Goal: Task Accomplishment & Management: Use online tool/utility

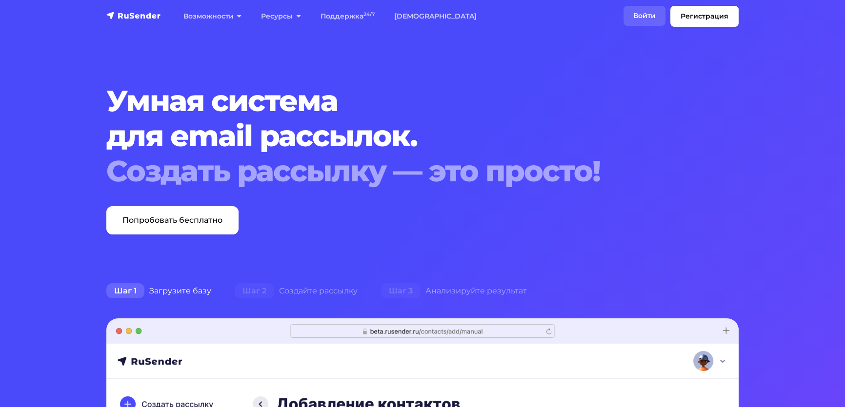
click at [623, 22] on link "Войти" at bounding box center [644, 16] width 42 height 20
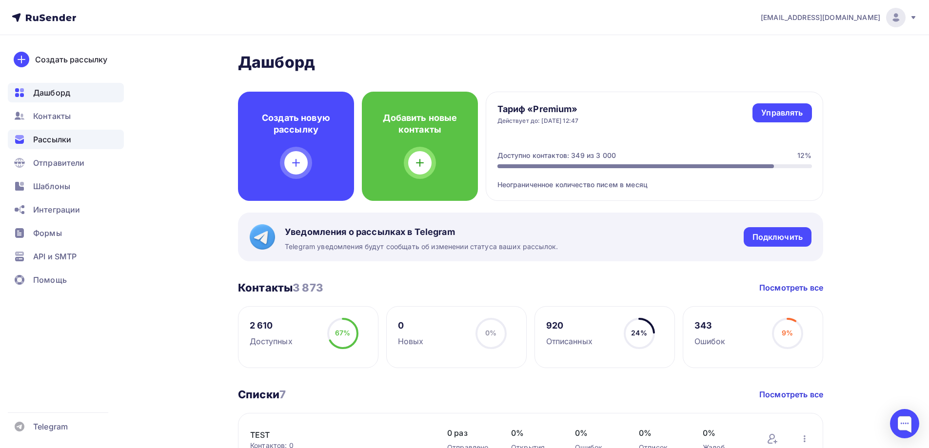
click at [41, 141] on span "Рассылки" at bounding box center [52, 140] width 38 height 12
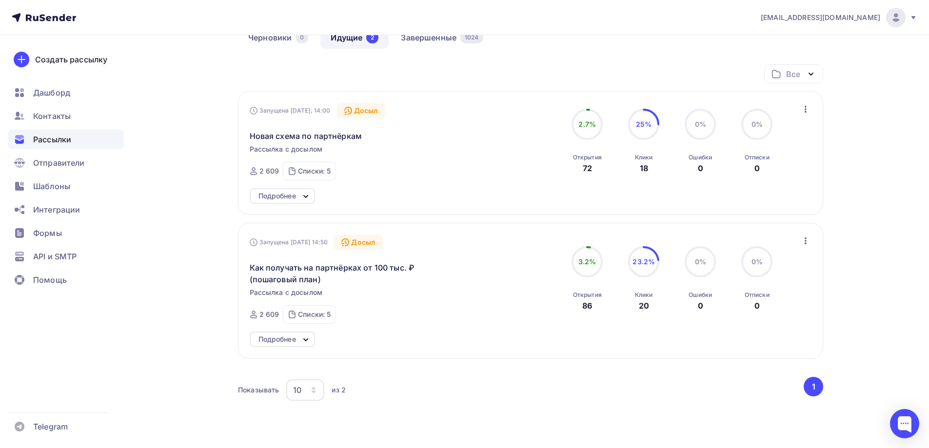
scroll to position [111, 0]
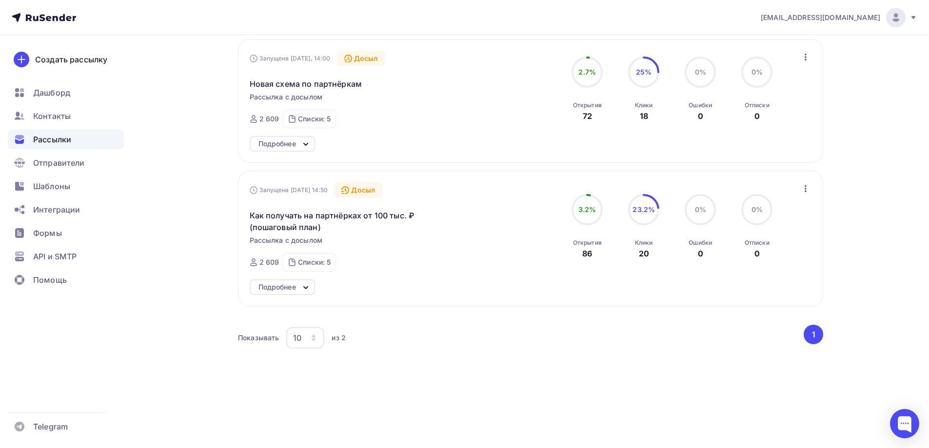
click at [305, 287] on icon at bounding box center [306, 288] width 4 height 2
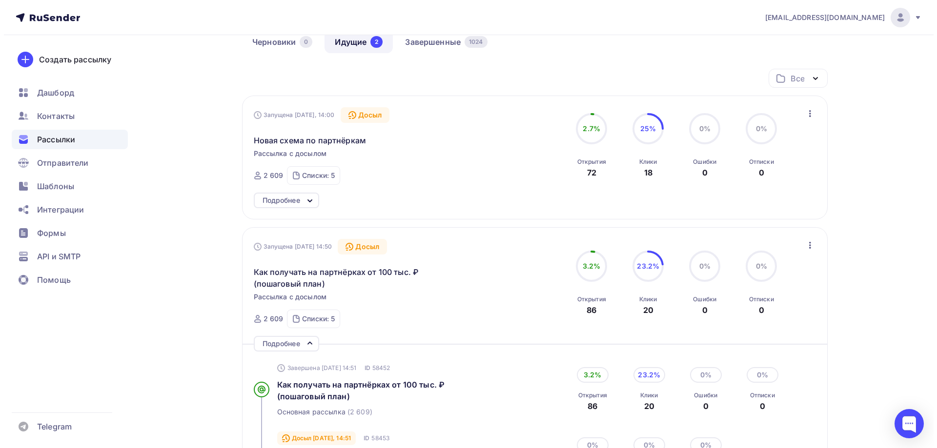
scroll to position [0, 0]
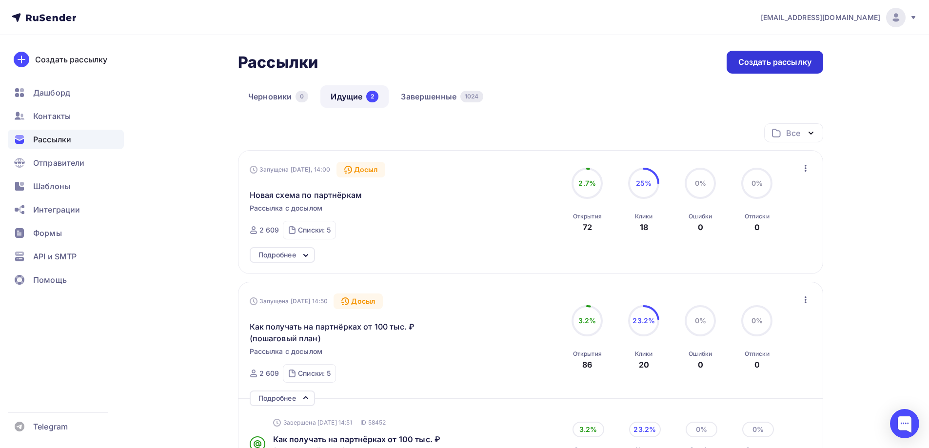
click at [765, 61] on div "Создать рассылку" at bounding box center [775, 62] width 73 height 11
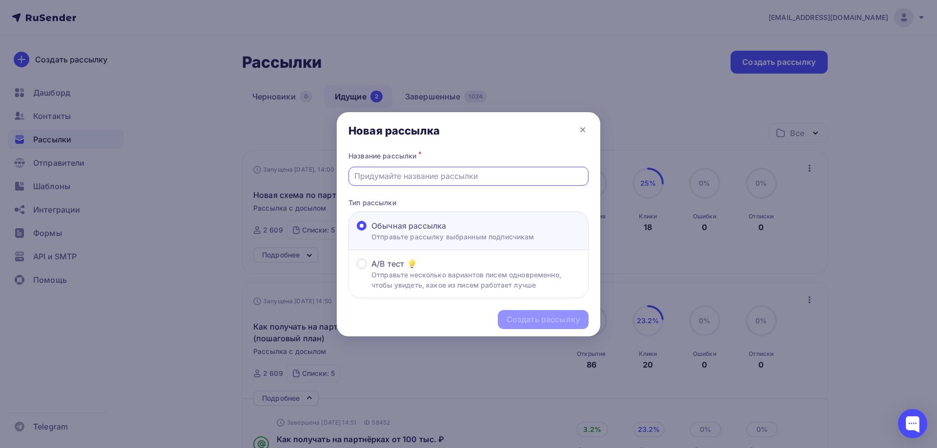
paste input "Первые 3000₽ на Партнёрках Уже [DATE]!"
drag, startPoint x: 411, startPoint y: 175, endPoint x: 386, endPoint y: 179, distance: 24.6
click at [386, 179] on input "Первые 3000₽ на Партнёрках Уже [DATE]!" at bounding box center [468, 176] width 229 height 12
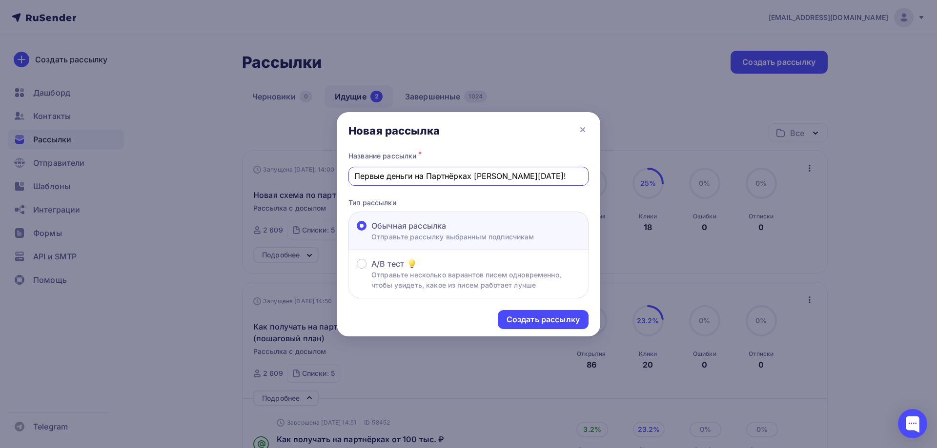
click at [392, 176] on input "Первые деньги на Партнёрках [PERSON_NAME][DATE]!" at bounding box center [468, 176] width 229 height 12
click at [431, 177] on input "Первые gеньги на Партнёрках Уже [DATE]!" at bounding box center [468, 176] width 229 height 12
drag, startPoint x: 516, startPoint y: 176, endPoint x: 475, endPoint y: 178, distance: 41.5
click at [475, 178] on input "Первые gеньги на партнёрках Уже [DATE]!" at bounding box center [468, 176] width 229 height 12
drag, startPoint x: 521, startPoint y: 172, endPoint x: 343, endPoint y: 175, distance: 178.6
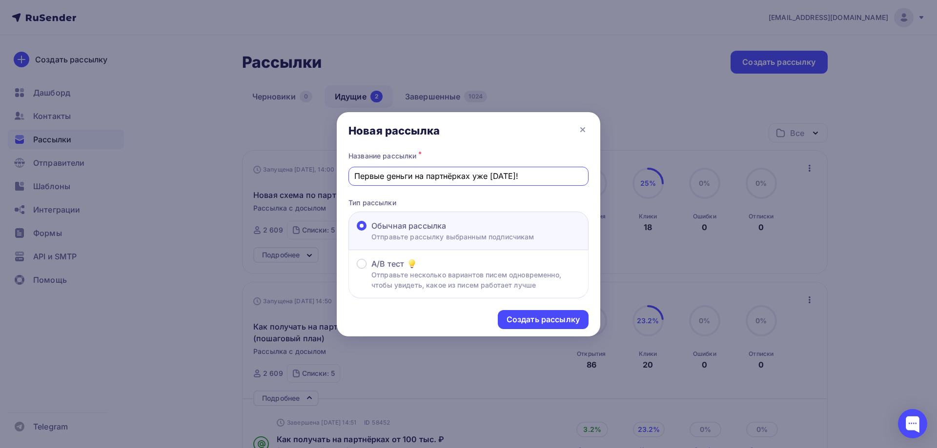
click at [343, 175] on div "Название рассылки * Первые gеньги на партнёрках уже [DATE]! Тип рассылки Обычна…" at bounding box center [468, 224] width 263 height 150
type input "Первые gеньги на партнёрках уже [DATE]!"
click at [544, 316] on div "Создать рассылку" at bounding box center [542, 319] width 73 height 11
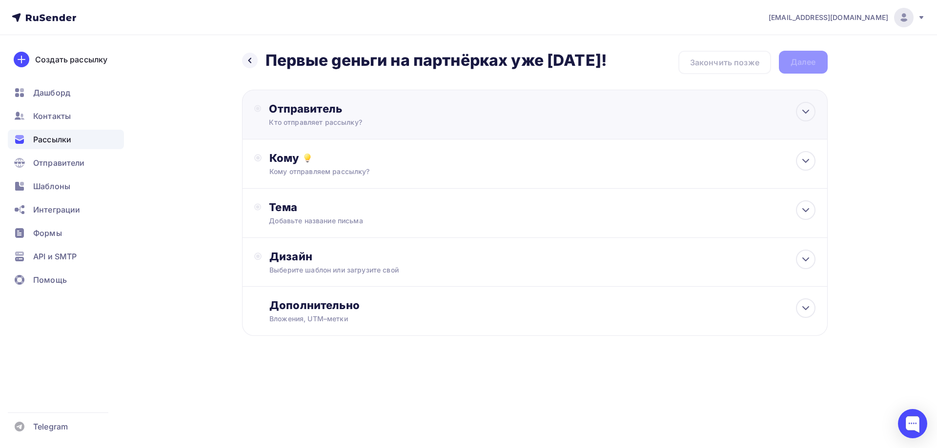
click at [286, 122] on div "Кто отправляет рассылку?" at bounding box center [364, 123] width 190 height 10
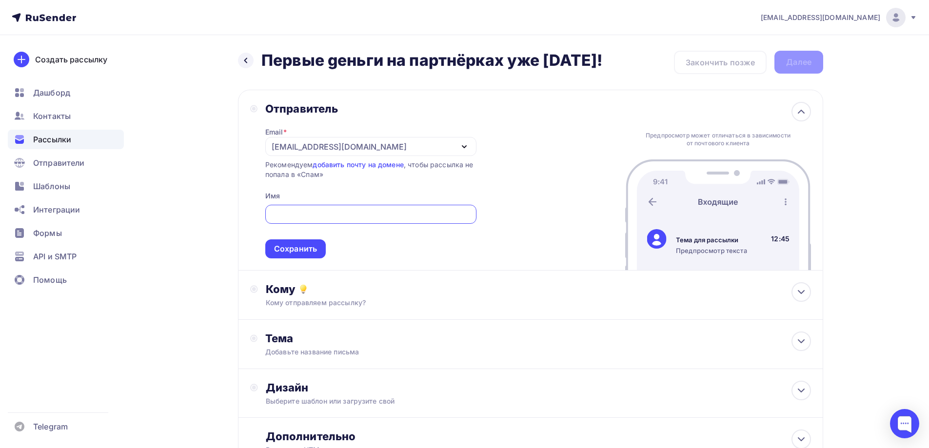
click at [300, 146] on div "[EMAIL_ADDRESS][DOMAIN_NAME]" at bounding box center [339, 147] width 135 height 12
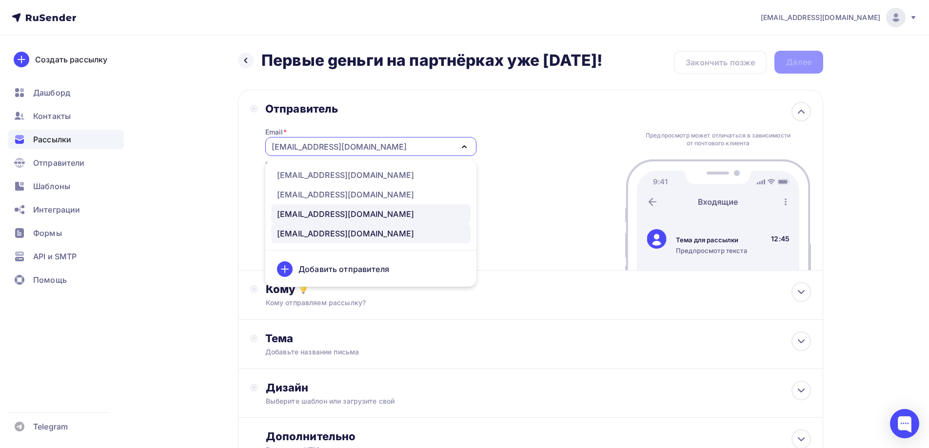
click at [301, 211] on div "[EMAIL_ADDRESS][DOMAIN_NAME]" at bounding box center [345, 214] width 137 height 12
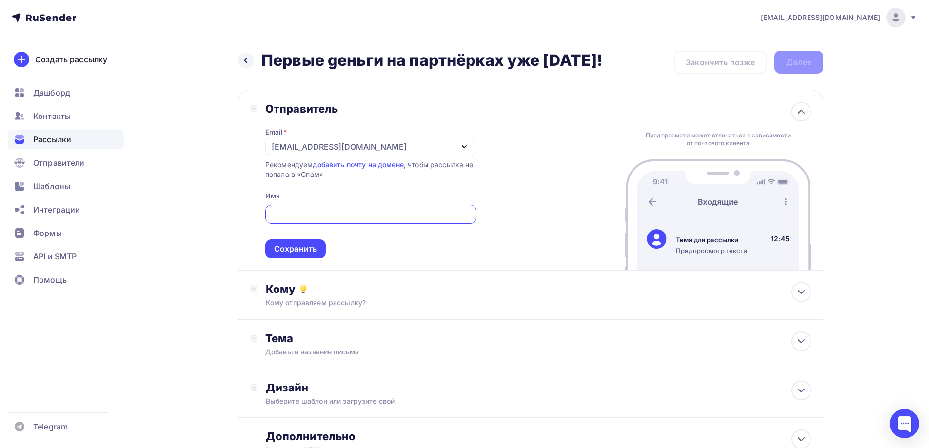
click at [304, 217] on input "text" at bounding box center [371, 215] width 200 height 12
type input "[PERSON_NAME]"
click at [302, 250] on div "Сохранить" at bounding box center [295, 248] width 43 height 11
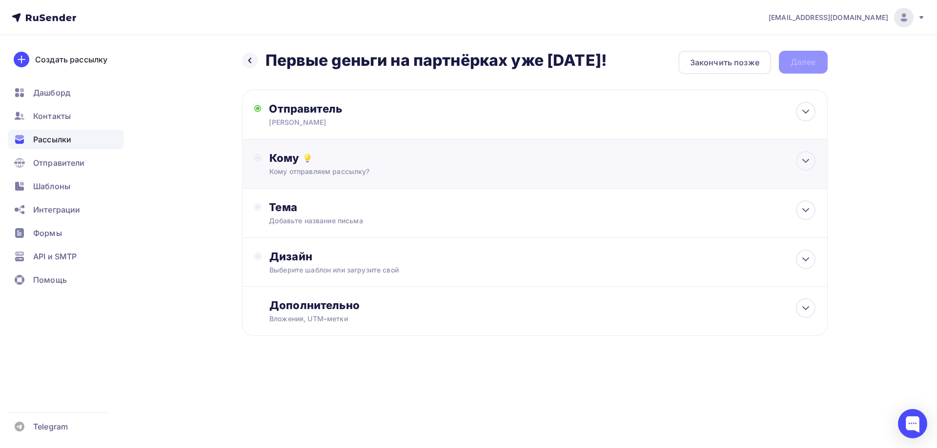
click at [295, 176] on div "Кому отправляем рассылку?" at bounding box center [514, 172] width 491 height 10
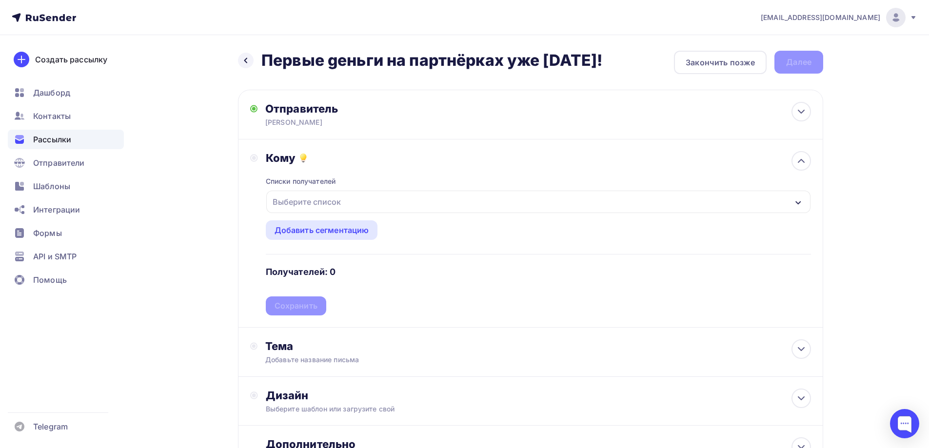
click at [295, 206] on div "Выберите список" at bounding box center [307, 202] width 76 height 18
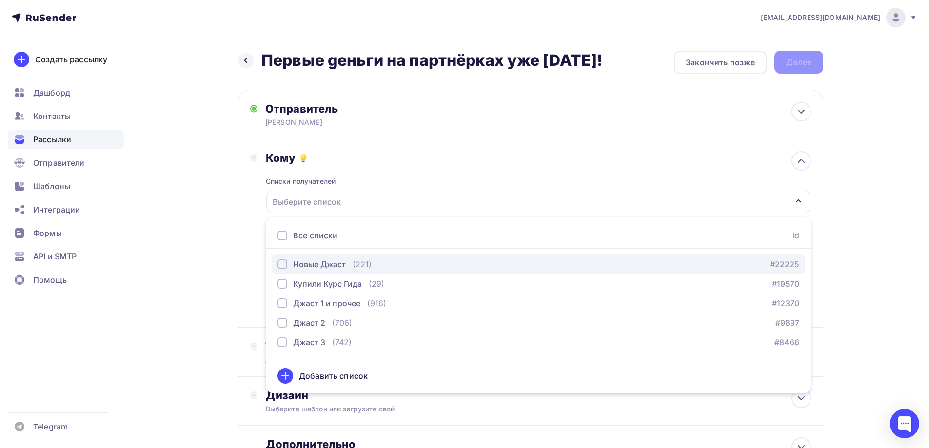
click at [284, 263] on div "button" at bounding box center [283, 265] width 10 height 10
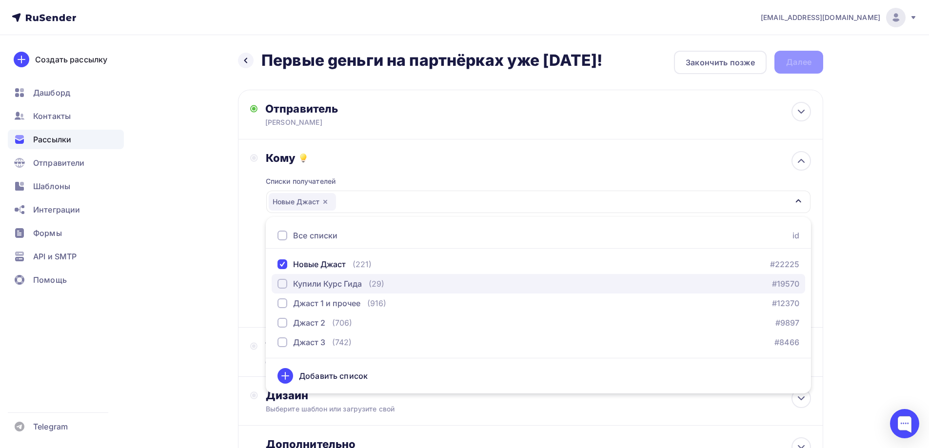
drag, startPoint x: 281, startPoint y: 280, endPoint x: 283, endPoint y: 305, distance: 24.9
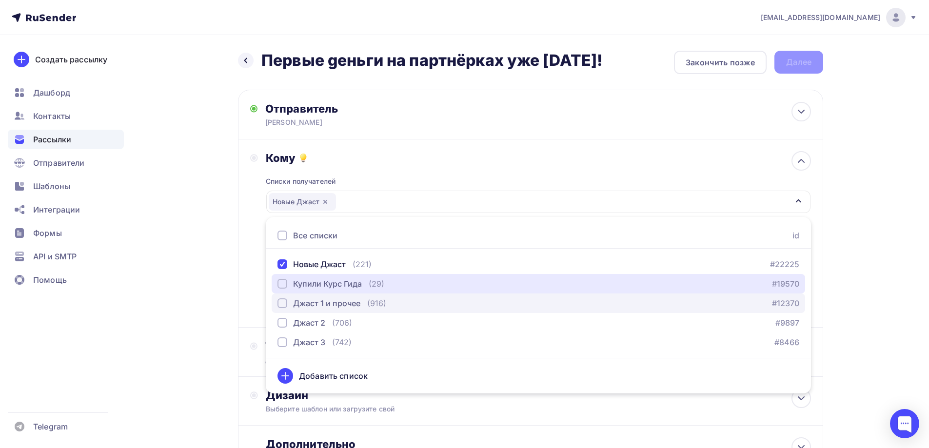
click at [282, 281] on div "button" at bounding box center [283, 284] width 10 height 10
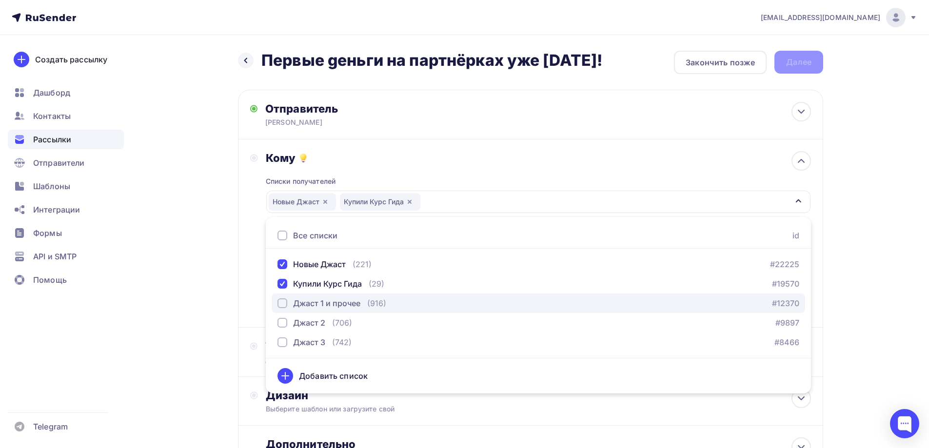
click at [283, 305] on div "button" at bounding box center [283, 304] width 10 height 10
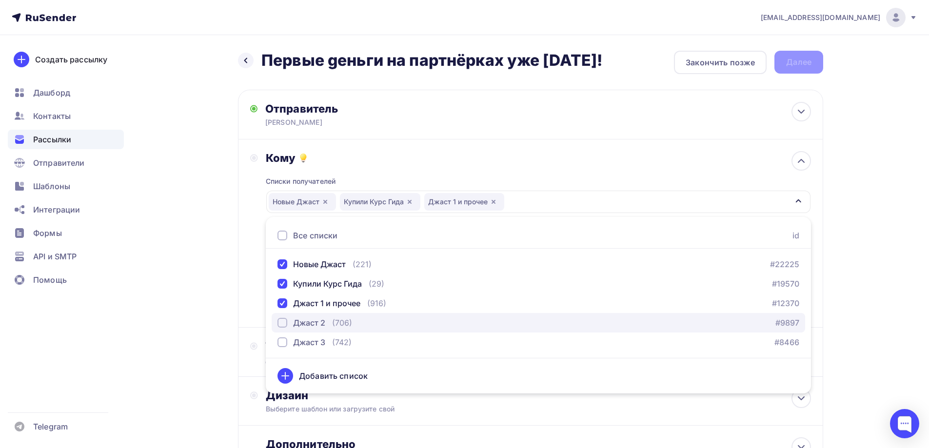
click at [282, 324] on div "button" at bounding box center [283, 323] width 10 height 10
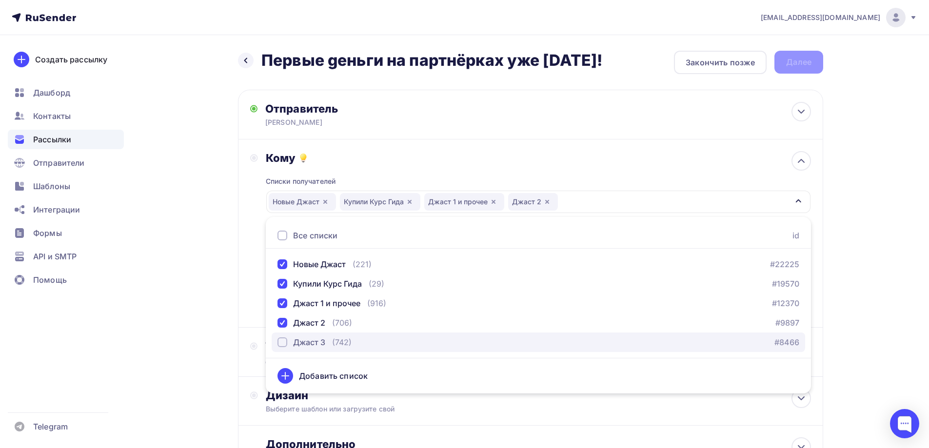
click at [281, 341] on div "button" at bounding box center [283, 343] width 10 height 10
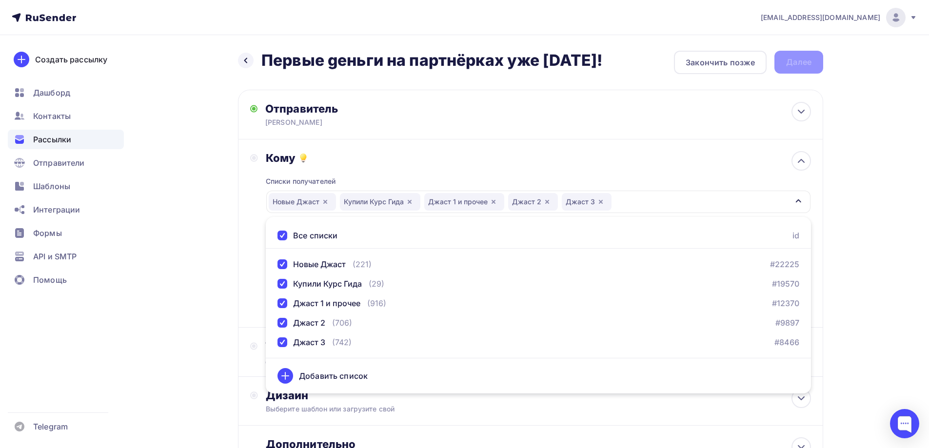
click at [220, 341] on div "Назад Первые gеньги на партнёрках уже [DATE]! Первые gеньги на партнёрках уже […" at bounding box center [465, 286] width 800 height 503
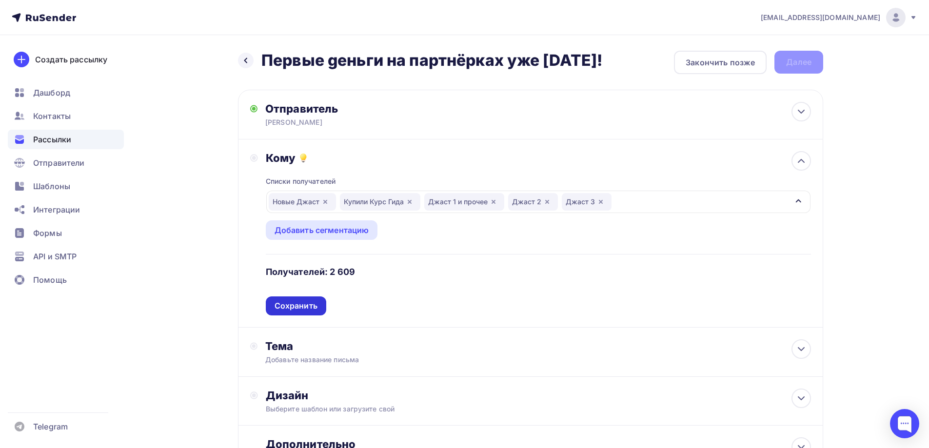
click at [303, 309] on div "Сохранить" at bounding box center [296, 306] width 43 height 11
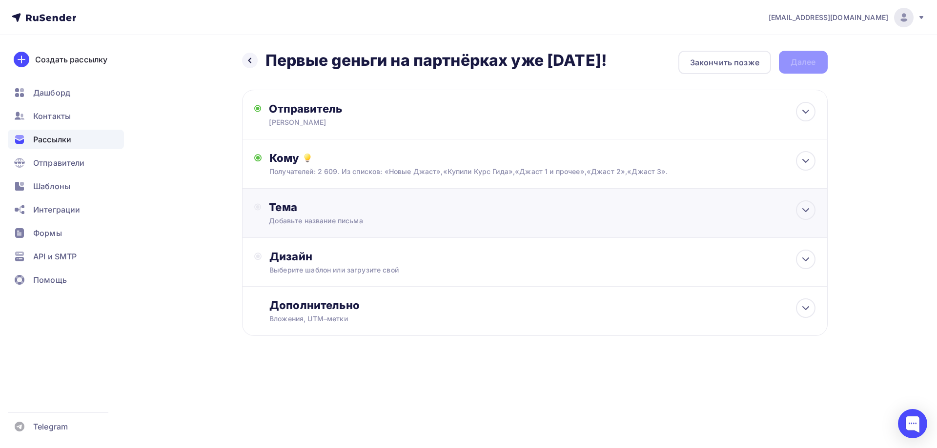
click at [295, 227] on div "Тема Добавьте название письма Тема * Рекомендуем использовать не более 150 симв…" at bounding box center [534, 213] width 585 height 49
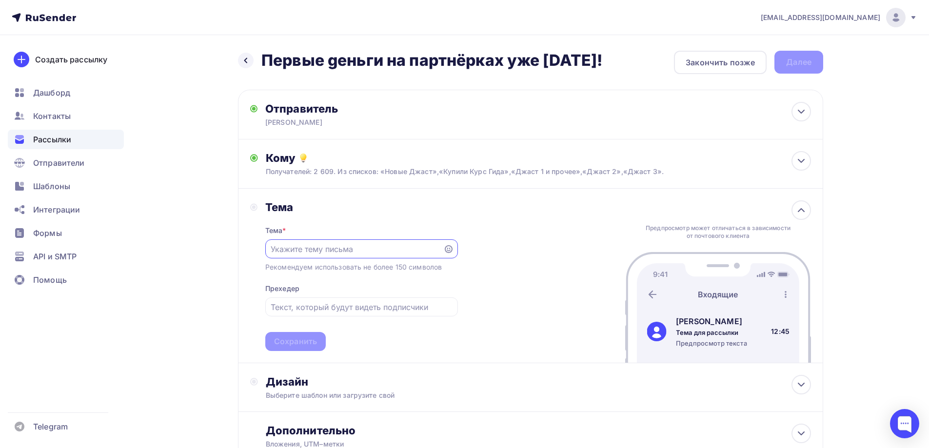
paste input "Первые gеньги на партнёрках уже [DATE]!"
type input "Первые gеньги на партнёрках уже [DATE]!"
click at [299, 344] on div "Сохранить" at bounding box center [295, 341] width 43 height 11
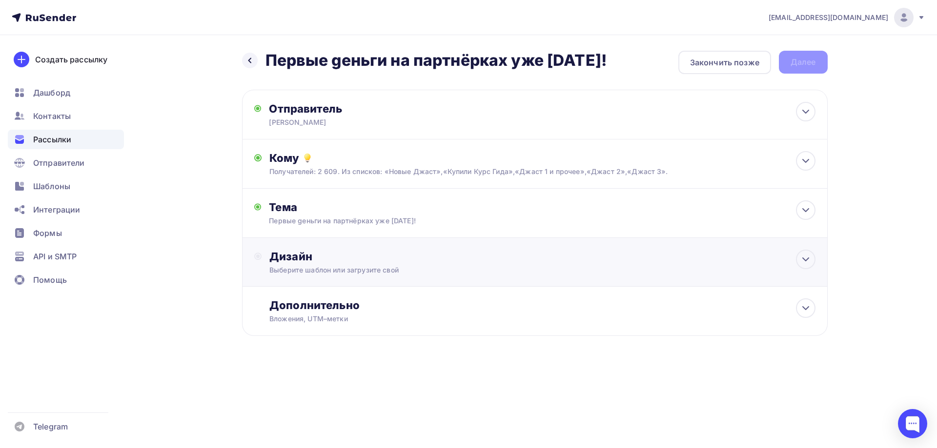
click at [295, 258] on div "Дизайн" at bounding box center [541, 257] width 545 height 14
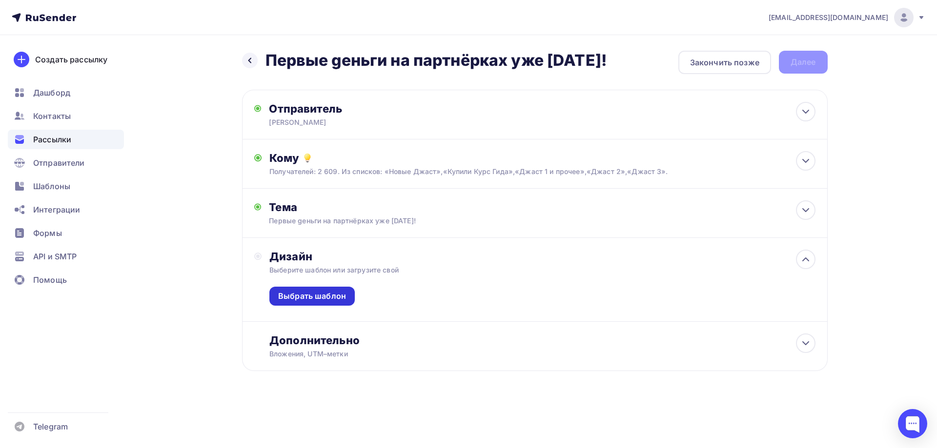
click at [299, 297] on div "Выбрать шаблон" at bounding box center [312, 296] width 68 height 11
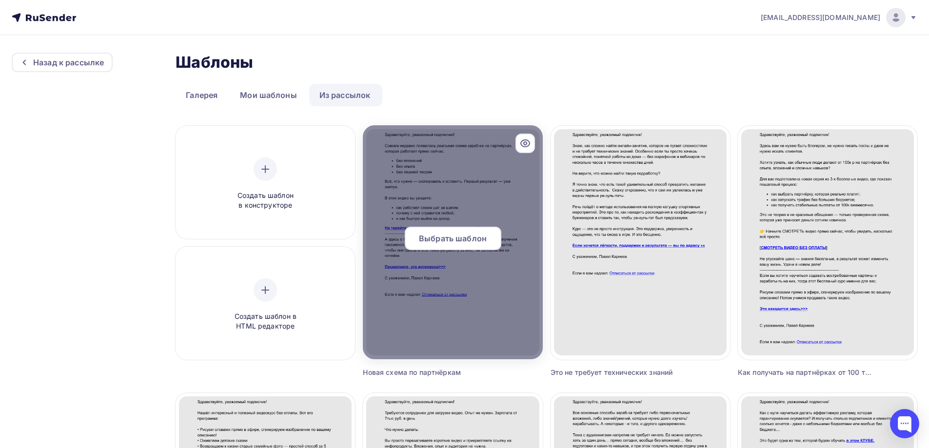
click at [425, 236] on span "Выбрать шаблон" at bounding box center [453, 239] width 68 height 12
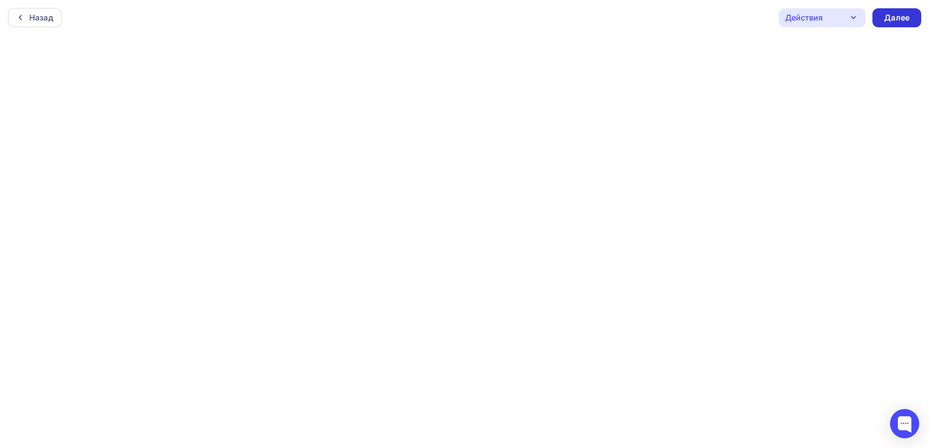
click at [887, 22] on div "Далее" at bounding box center [896, 17] width 25 height 11
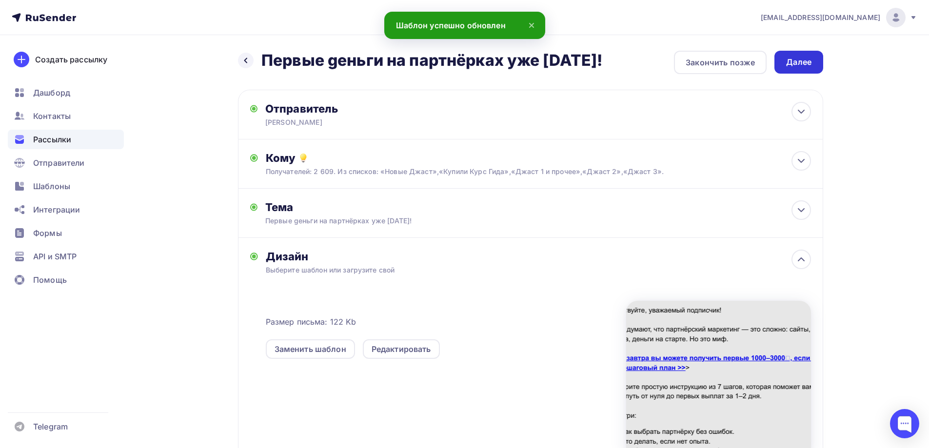
click at [803, 60] on div "Далее" at bounding box center [798, 62] width 25 height 11
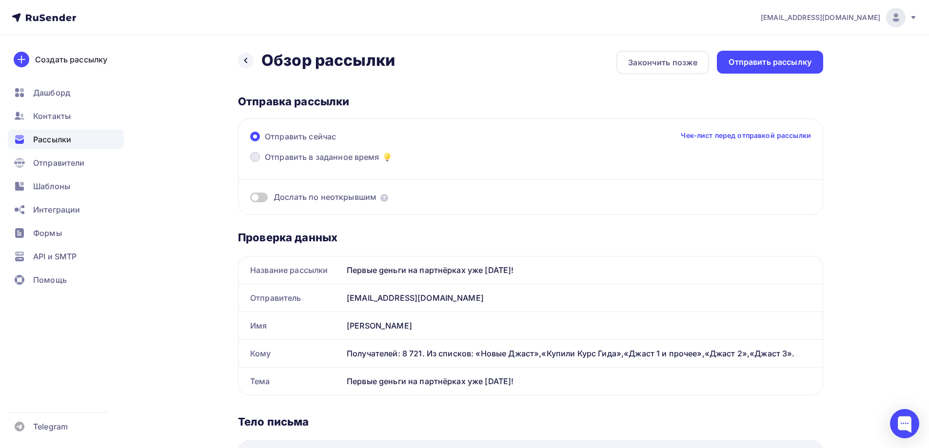
click at [255, 159] on span at bounding box center [255, 157] width 10 height 10
click at [265, 163] on input "Отправить в заданное время" at bounding box center [265, 163] width 0 height 0
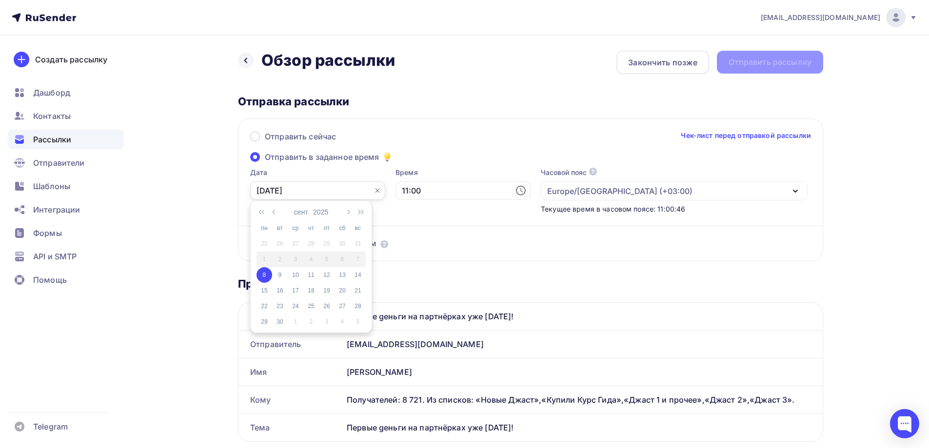
click at [285, 192] on input "[DATE]" at bounding box center [317, 190] width 135 height 19
click at [264, 275] on div "8" at bounding box center [265, 275] width 16 height 9
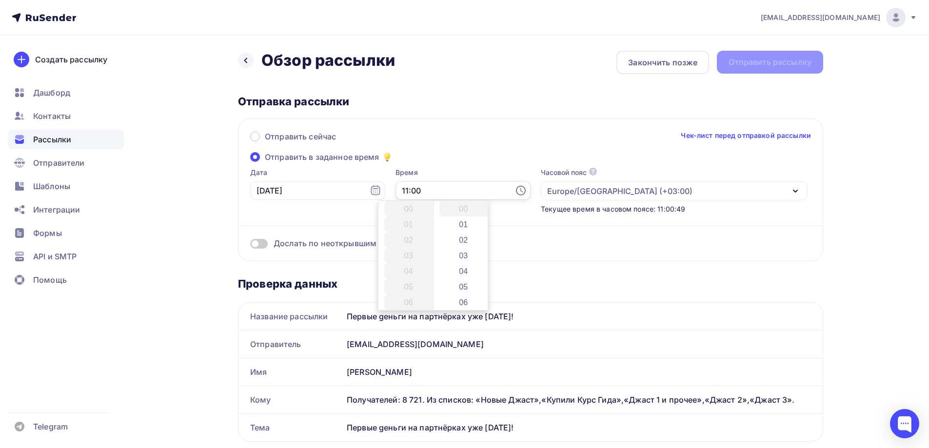
click at [397, 192] on input "11:00" at bounding box center [463, 190] width 135 height 19
click at [405, 288] on li "16" at bounding box center [409, 287] width 50 height 16
type input "16:00"
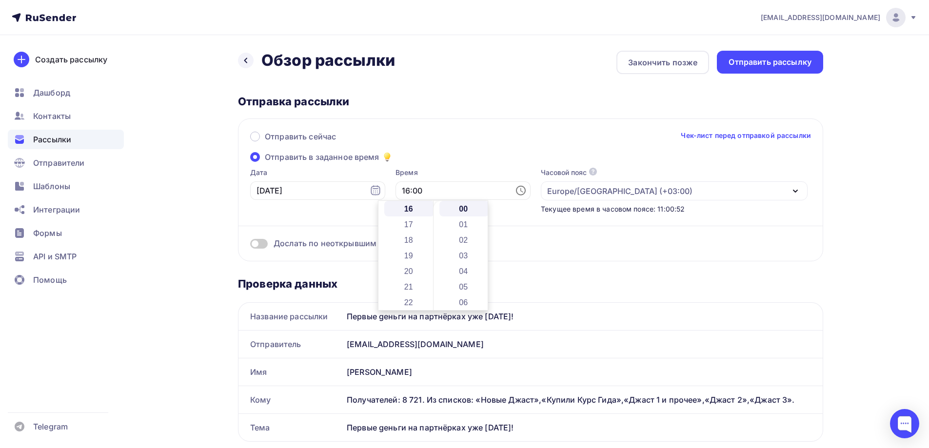
click at [539, 281] on div "Проверка данных" at bounding box center [530, 284] width 585 height 14
click at [263, 245] on span at bounding box center [259, 244] width 18 height 10
click at [250, 245] on input "checkbox" at bounding box center [250, 245] width 0 height 0
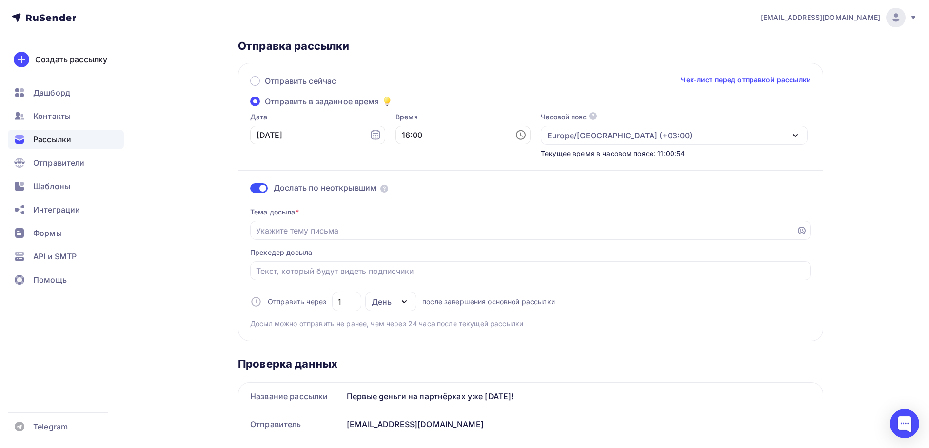
scroll to position [98, 0]
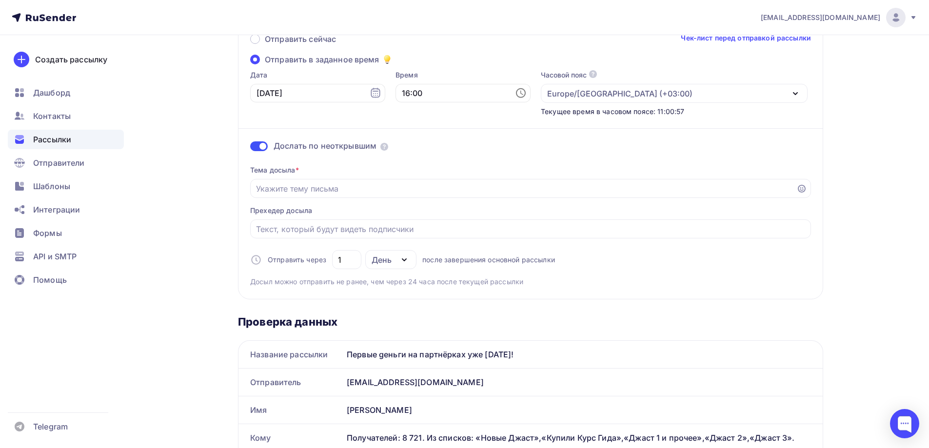
drag, startPoint x: 528, startPoint y: 354, endPoint x: 343, endPoint y: 367, distance: 184.8
click at [349, 360] on div "Первые gеньги на партнёрках уже [DATE]!" at bounding box center [583, 354] width 480 height 27
copy div "Первые gеньги на партнёрках уже [DATE]!"
paste input "Первые gеньги на партнёрках уже [DATE]!"
type input "Первые gеньги на партнёрках уже [DATE]!"
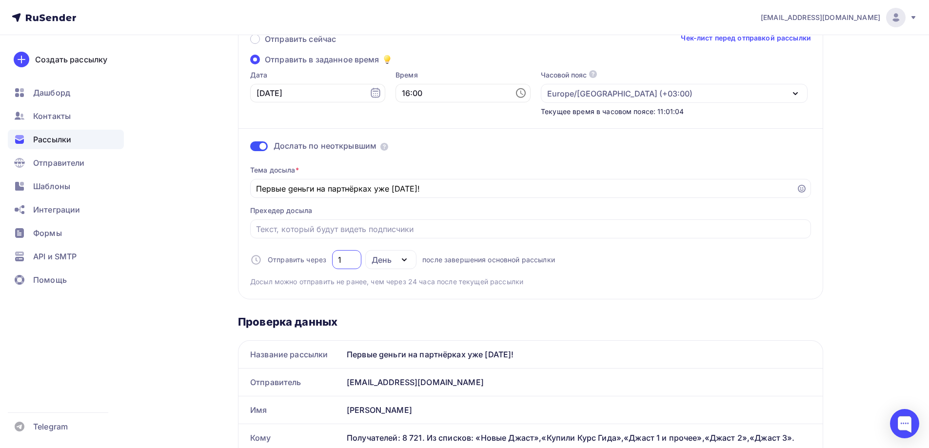
drag, startPoint x: 341, startPoint y: 257, endPoint x: 330, endPoint y: 268, distance: 15.9
click at [341, 257] on input "1" at bounding box center [347, 260] width 18 height 12
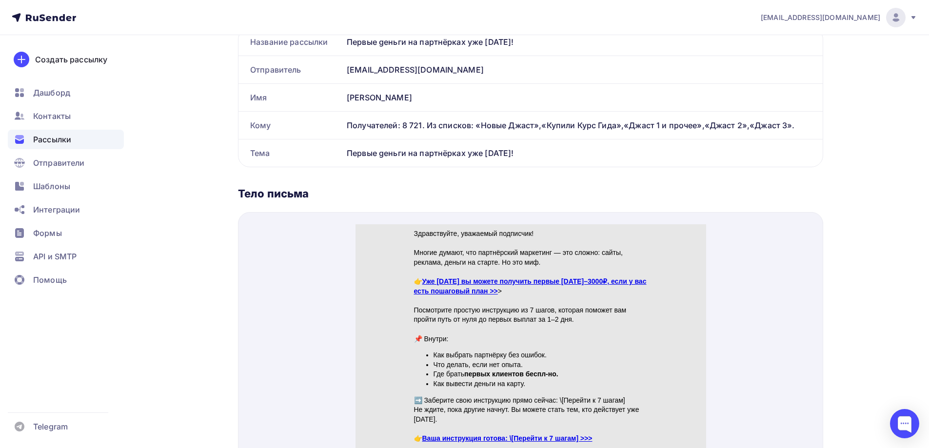
scroll to position [488, 0]
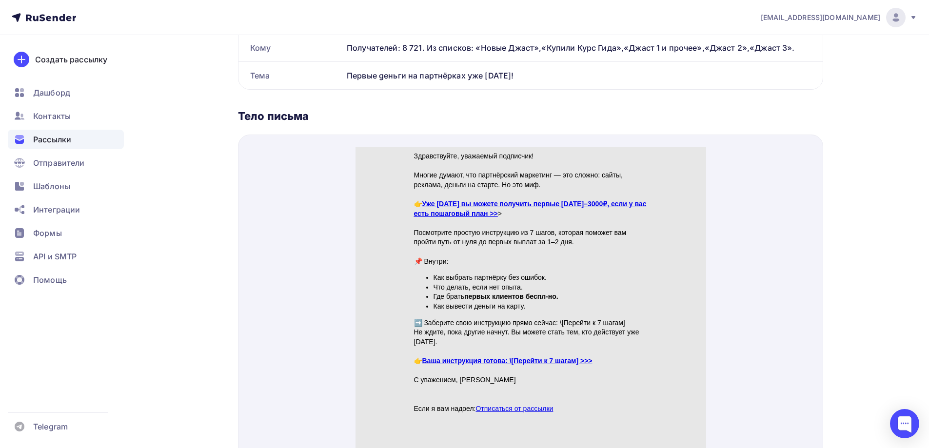
type input "2"
click at [488, 191] on link "Уже [DATE] вы можете получить первые [DATE]–3000₽, если у вас есть пошаговый пл…" at bounding box center [530, 197] width 233 height 18
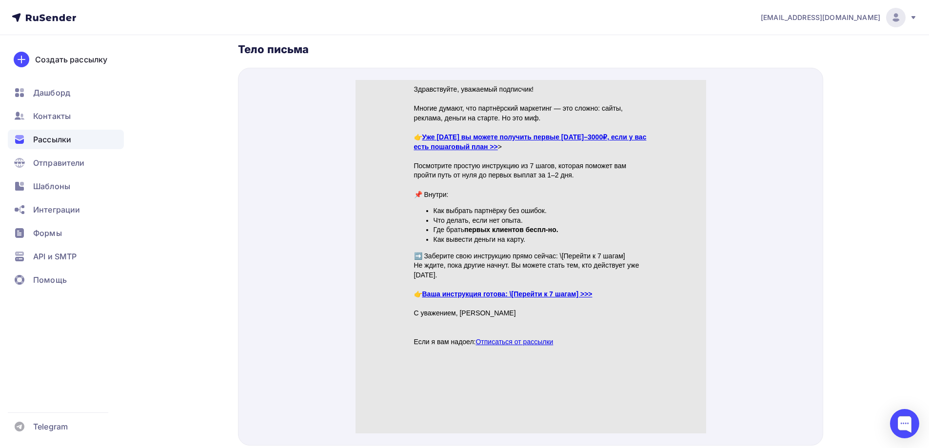
scroll to position [591, 0]
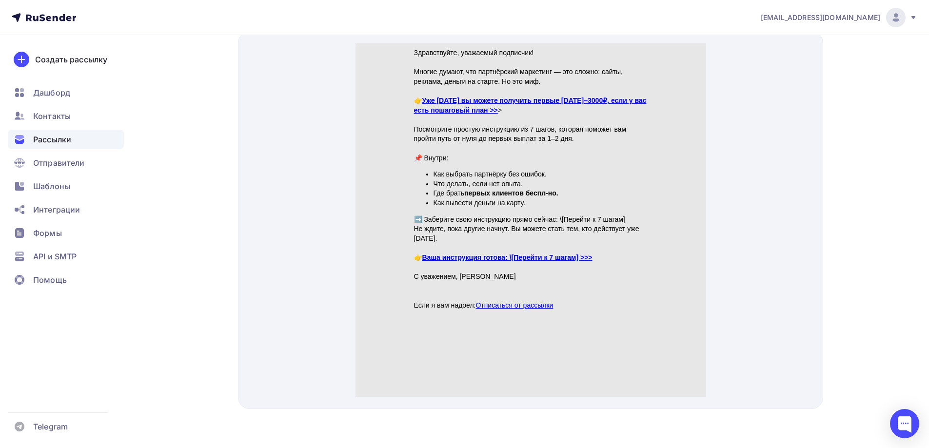
click at [540, 243] on link "Ваша инструкция готова: \[Перейти к 7 шагам] >>>" at bounding box center [507, 245] width 170 height 8
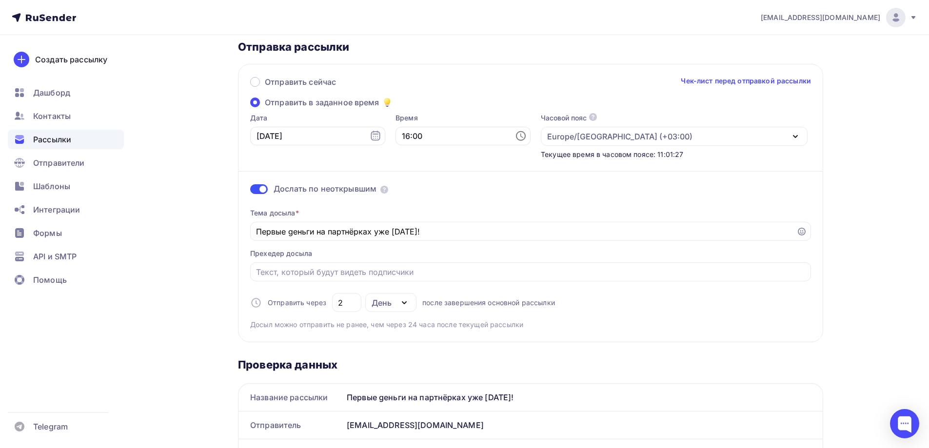
scroll to position [0, 0]
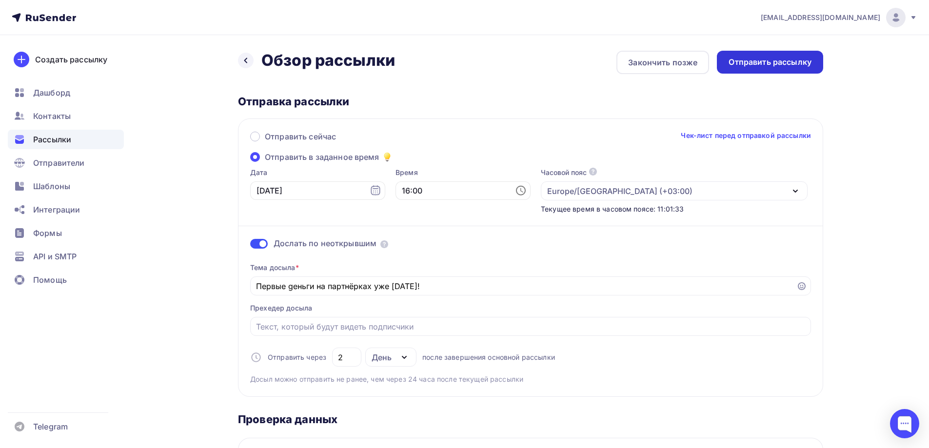
click at [742, 62] on div "Отправить рассылку" at bounding box center [770, 62] width 83 height 11
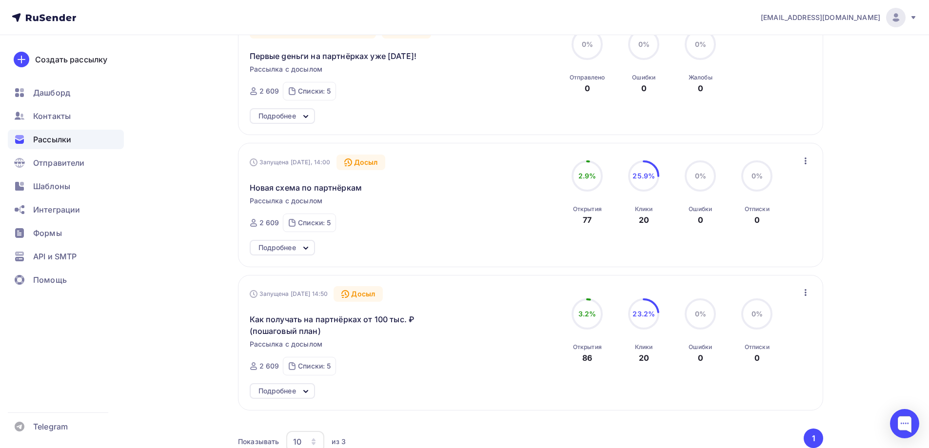
scroll to position [98, 0]
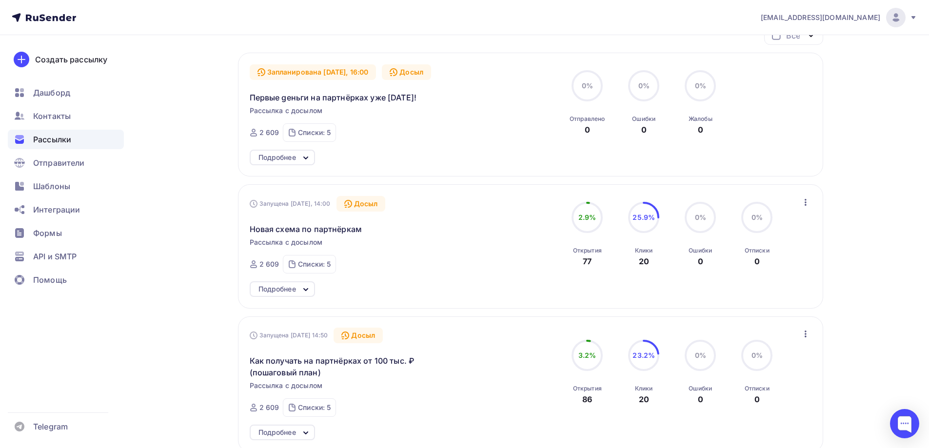
click at [299, 165] on div "Подробнее" at bounding box center [282, 158] width 65 height 16
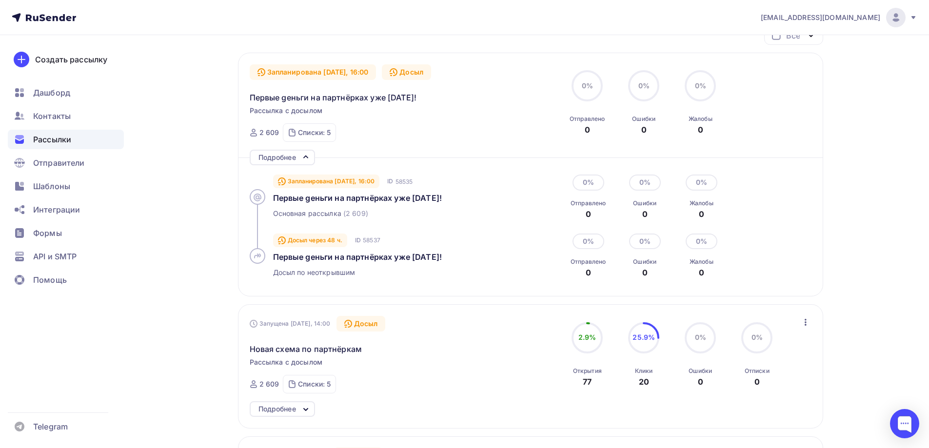
click at [299, 165] on div "Подробнее" at bounding box center [282, 158] width 65 height 16
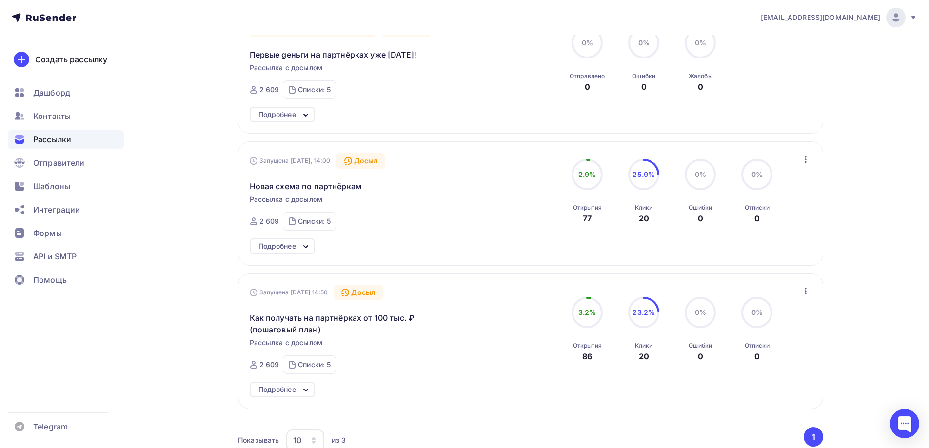
scroll to position [146, 0]
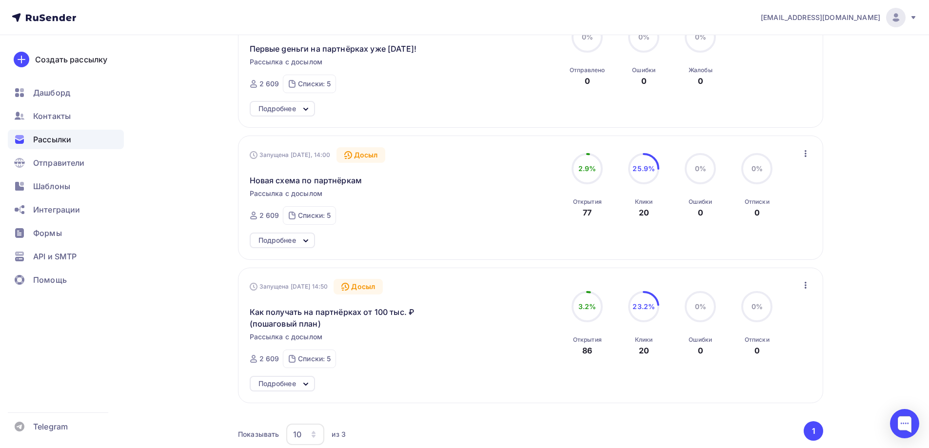
click at [291, 246] on div "Подробнее" at bounding box center [278, 241] width 38 height 12
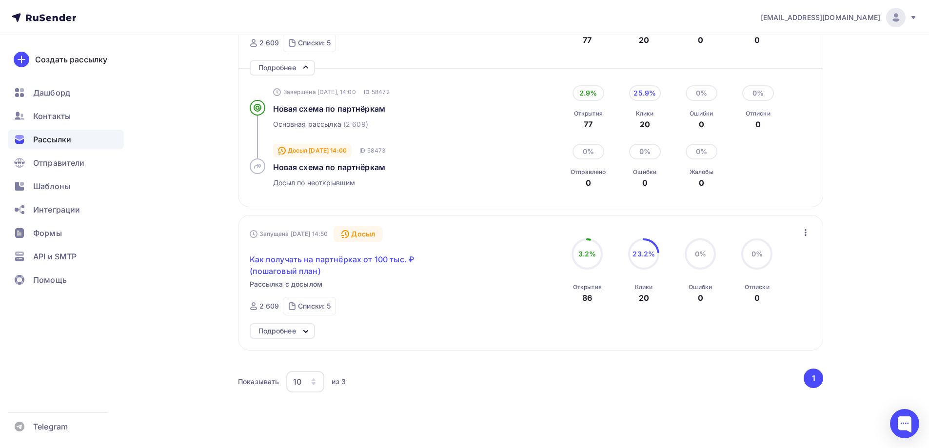
scroll to position [341, 0]
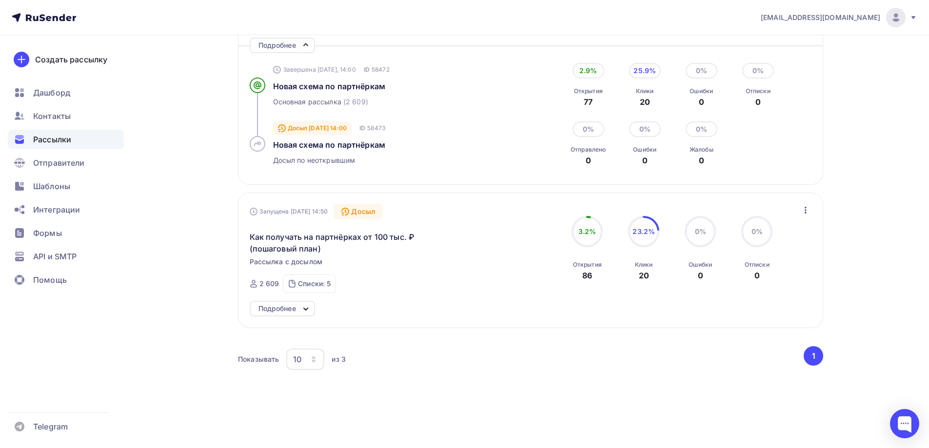
click at [288, 315] on div "Подробнее" at bounding box center [278, 309] width 38 height 12
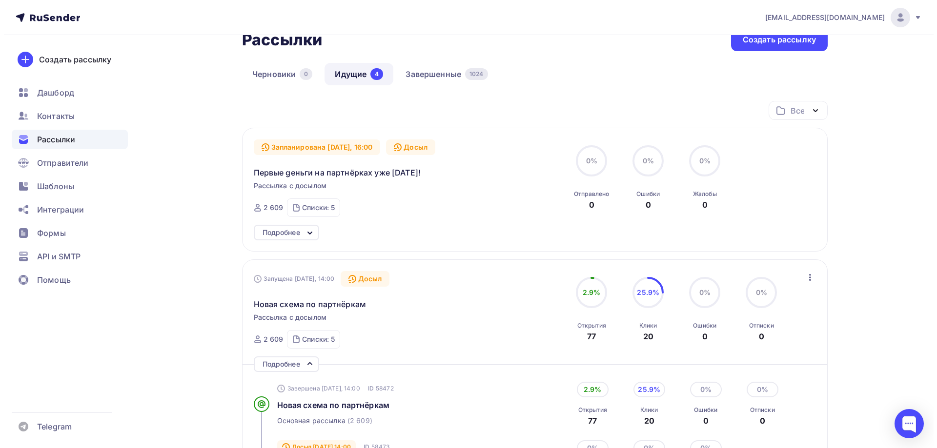
scroll to position [0, 0]
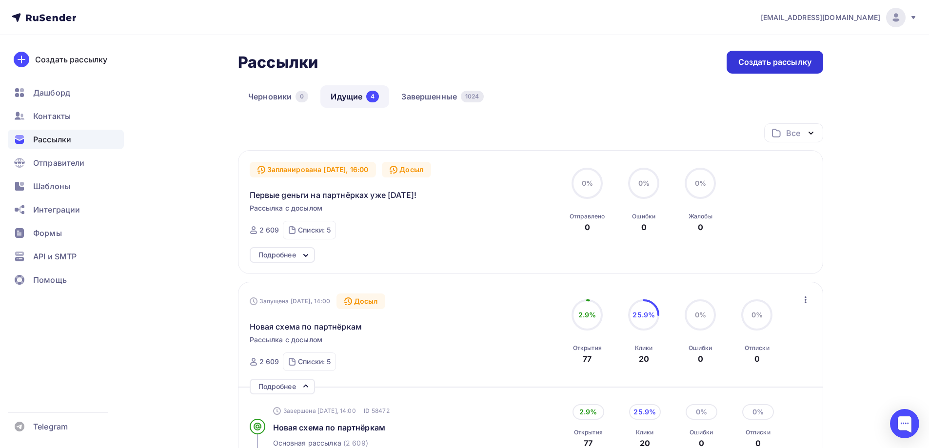
click at [762, 62] on div "Создать рассылку" at bounding box center [775, 62] width 73 height 11
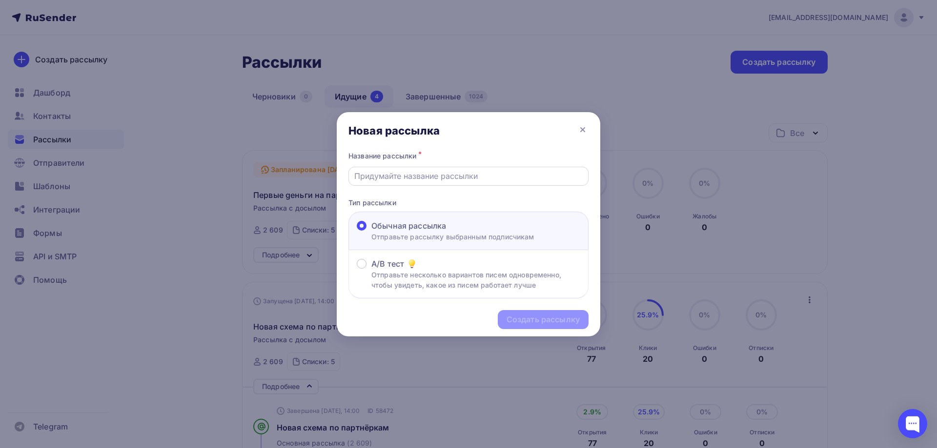
click at [402, 175] on input "text" at bounding box center [468, 176] width 229 height 12
paste input "Преврати партнерки в стабильный дополнительный доход"
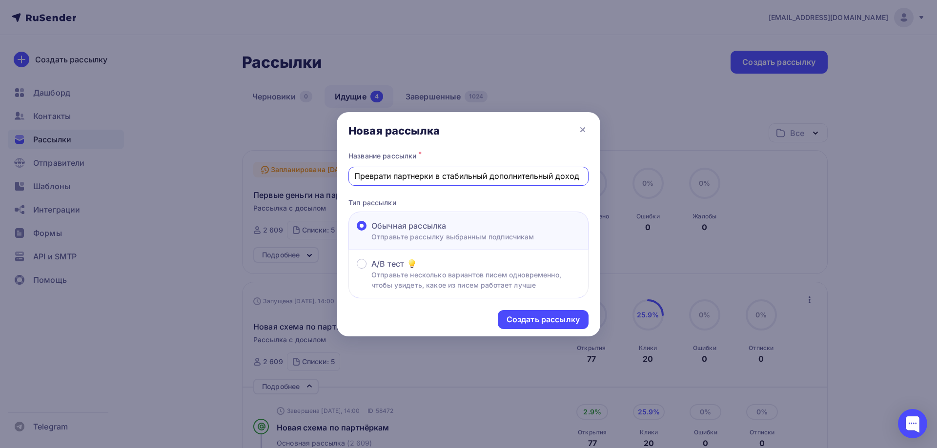
click at [358, 176] on input "Преврати партнерки в стабильный дополнительный доход" at bounding box center [468, 176] width 229 height 12
click at [405, 178] on input "Как преврати партнерки в стабильный дополнительный доход" at bounding box center [468, 176] width 229 height 12
drag, startPoint x: 577, startPoint y: 175, endPoint x: 515, endPoint y: 179, distance: 62.0
click at [515, 179] on input "Как превратить партнерки в стабильный дополнительный доход" at bounding box center [468, 176] width 229 height 12
drag, startPoint x: 517, startPoint y: 176, endPoint x: 519, endPoint y: 186, distance: 10.3
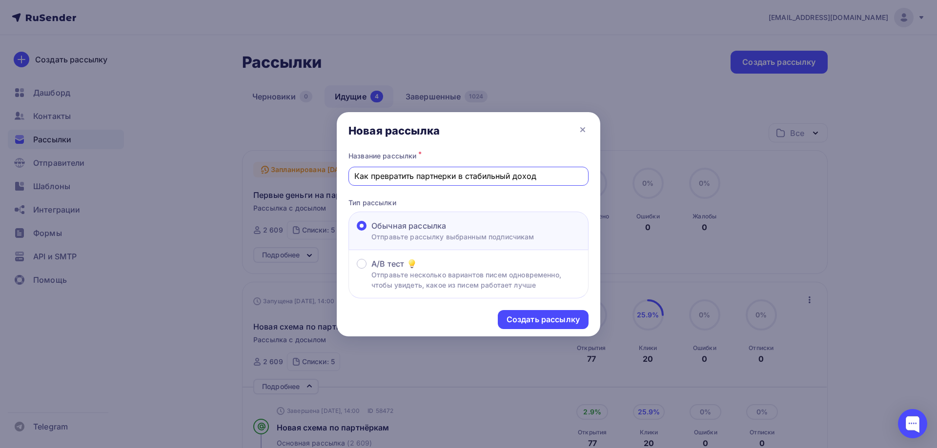
click at [518, 176] on input "Как превратить партнерки в стабильный доход" at bounding box center [468, 176] width 229 height 12
click at [535, 176] on input "Как превратить партнерки в стабильный gоход" at bounding box center [468, 176] width 229 height 12
drag, startPoint x: 540, startPoint y: 176, endPoint x: 353, endPoint y: 184, distance: 186.5
click at [353, 184] on div "Как превратить партнерки в стабильный gохоg" at bounding box center [468, 176] width 240 height 19
type input "Как превратить партнерки в стабильный gохоg"
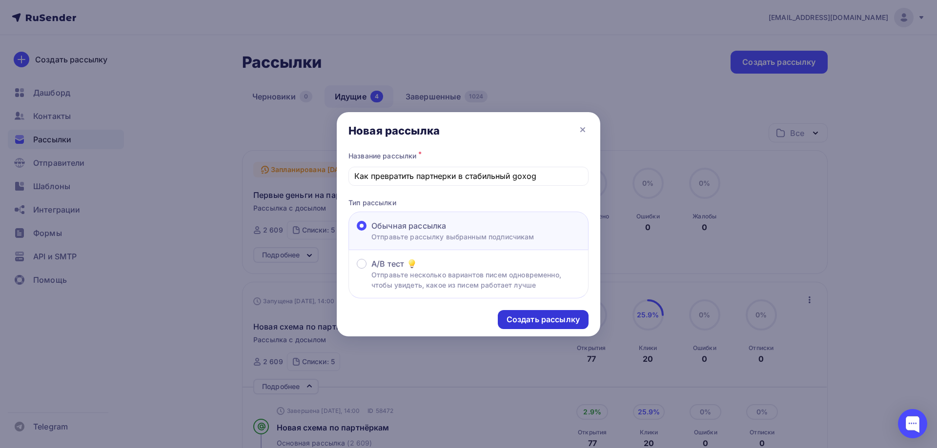
click at [553, 321] on div "Создать рассылку" at bounding box center [542, 319] width 73 height 11
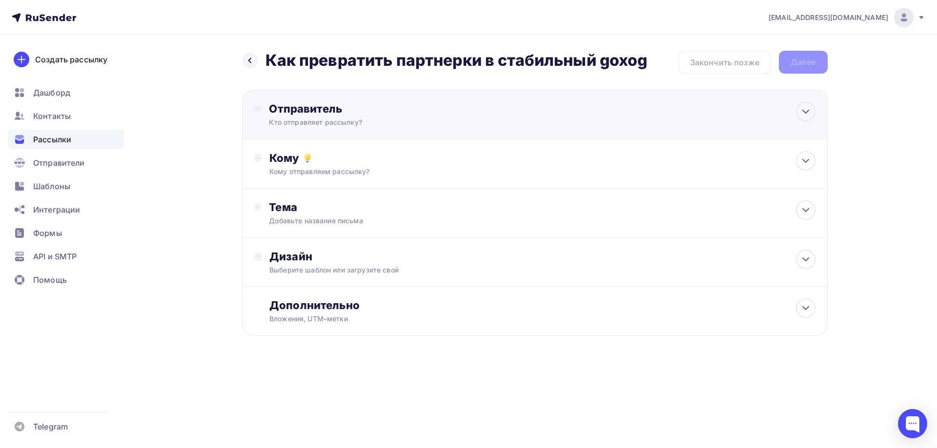
click at [365, 119] on div "Кто отправляет рассылку?" at bounding box center [364, 123] width 190 height 10
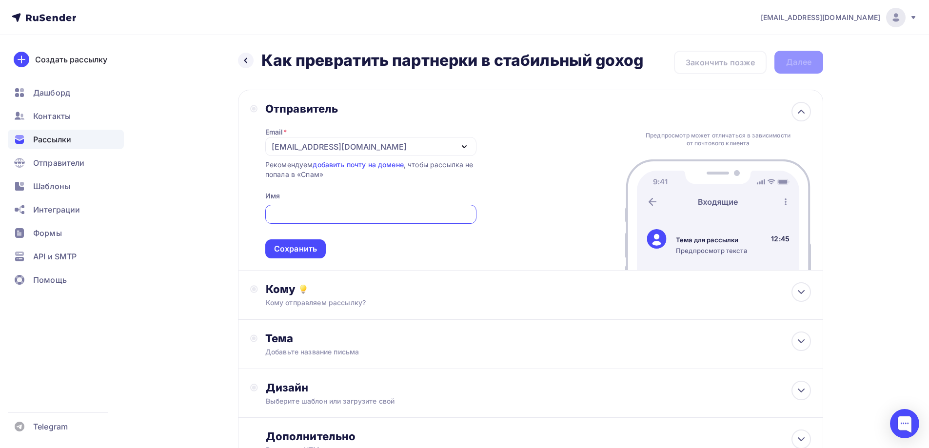
click at [356, 147] on div "[EMAIL_ADDRESS][DOMAIN_NAME]" at bounding box center [339, 147] width 135 height 12
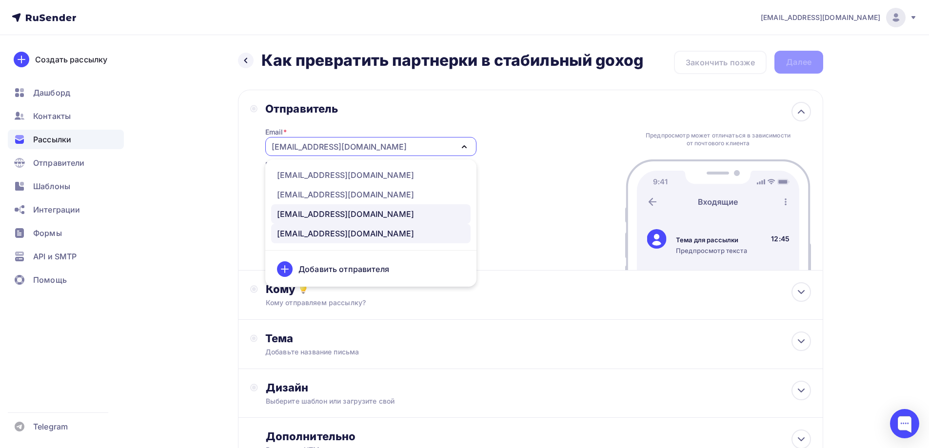
click at [345, 214] on div "[EMAIL_ADDRESS][DOMAIN_NAME]" at bounding box center [345, 214] width 137 height 12
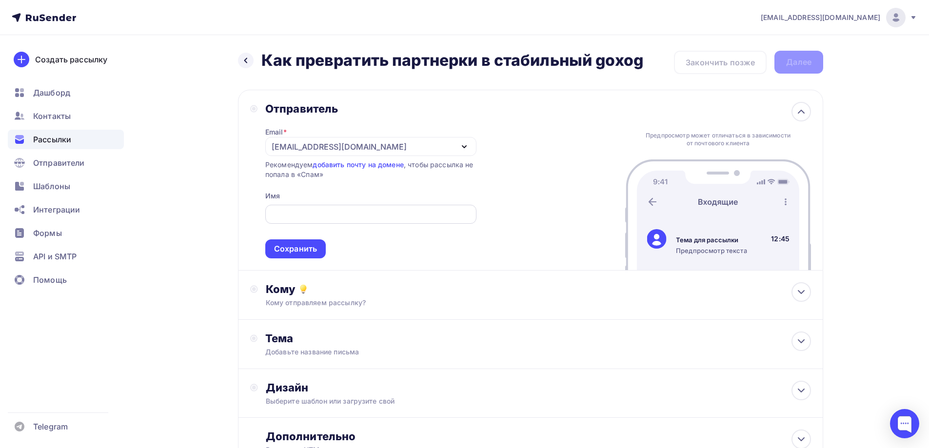
click at [333, 211] on input "text" at bounding box center [371, 215] width 200 height 12
type input "[PERSON_NAME]"
click at [299, 251] on div "Сохранить" at bounding box center [295, 248] width 43 height 11
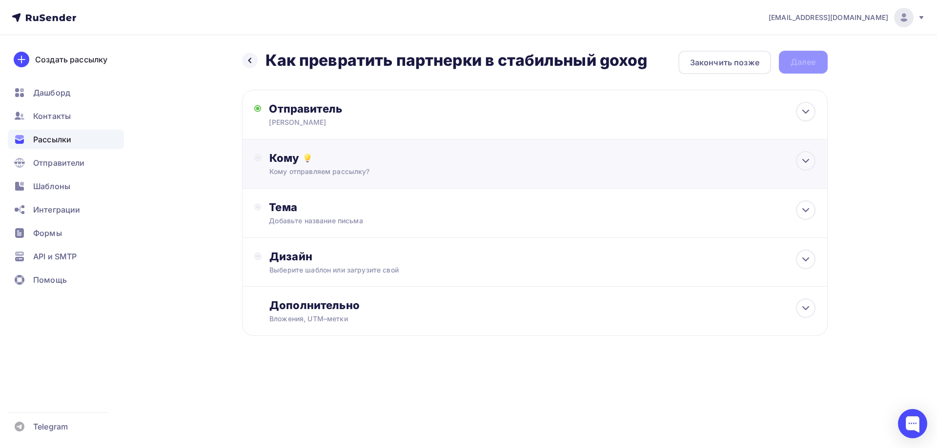
click at [293, 159] on div "Кому" at bounding box center [541, 158] width 545 height 14
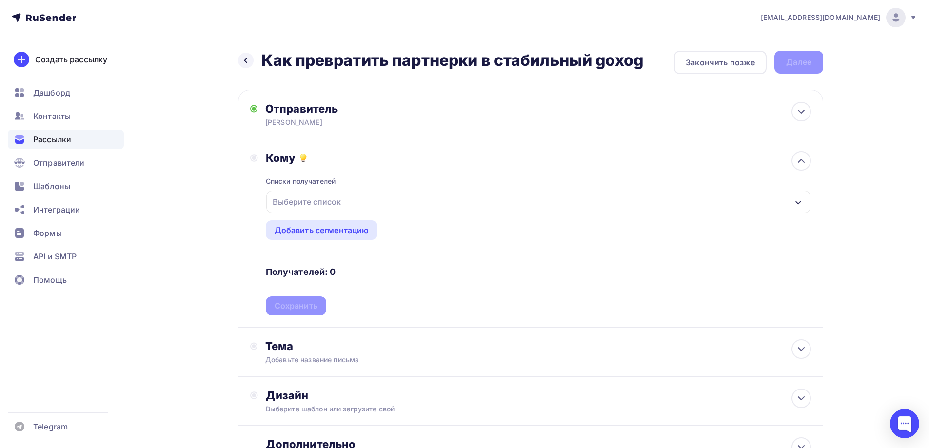
click at [285, 202] on div "Выберите список" at bounding box center [307, 202] width 76 height 18
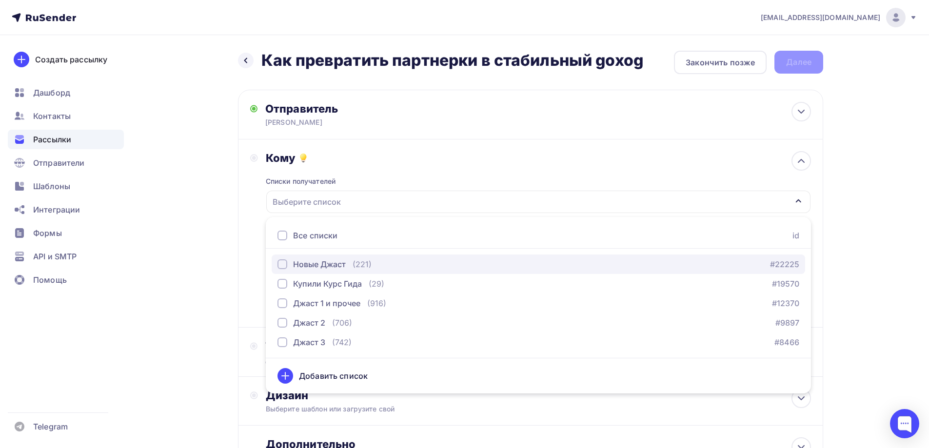
click at [281, 265] on div "button" at bounding box center [283, 265] width 10 height 10
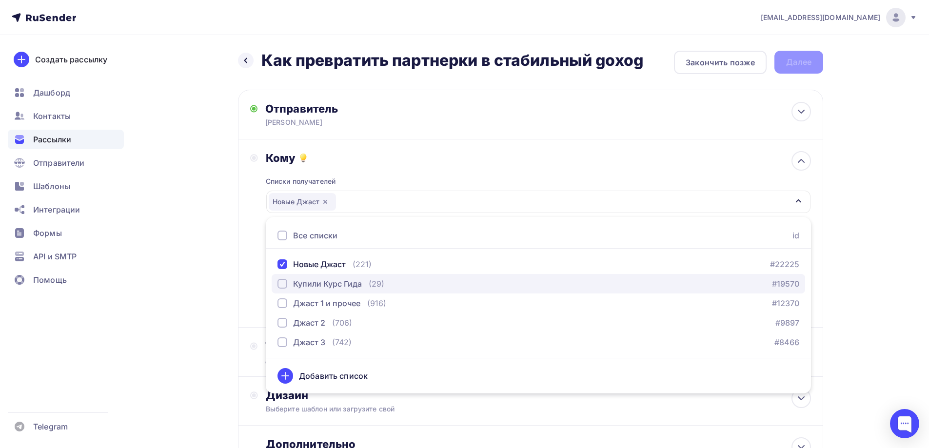
drag, startPoint x: 281, startPoint y: 285, endPoint x: 281, endPoint y: 292, distance: 7.3
click at [281, 285] on div "button" at bounding box center [283, 284] width 10 height 10
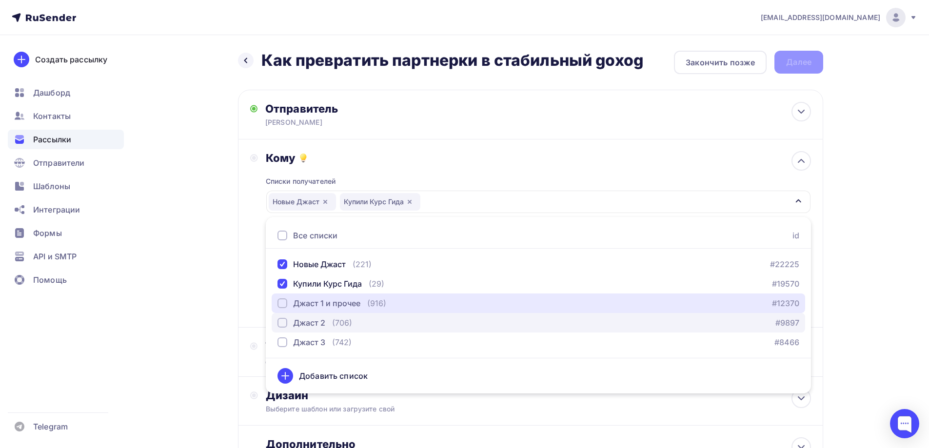
drag, startPoint x: 281, startPoint y: 301, endPoint x: 281, endPoint y: 314, distance: 13.2
click at [281, 302] on div "button" at bounding box center [283, 304] width 10 height 10
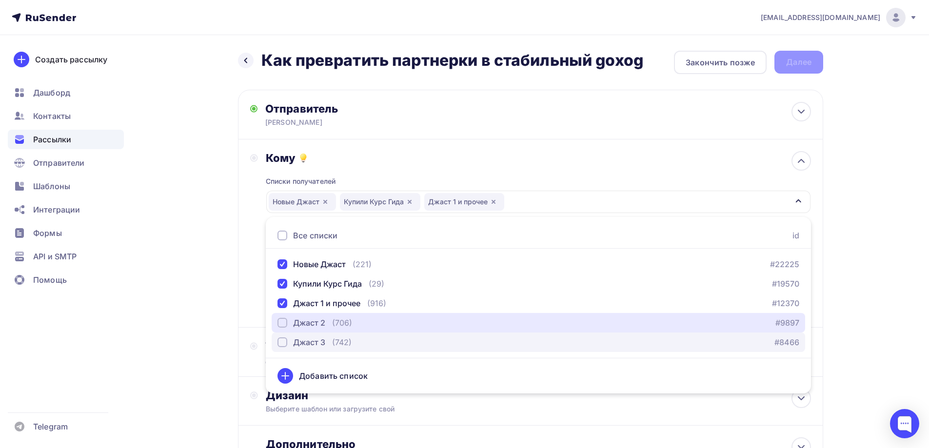
drag, startPoint x: 281, startPoint y: 324, endPoint x: 282, endPoint y: 333, distance: 8.4
click at [281, 325] on div "button" at bounding box center [283, 323] width 10 height 10
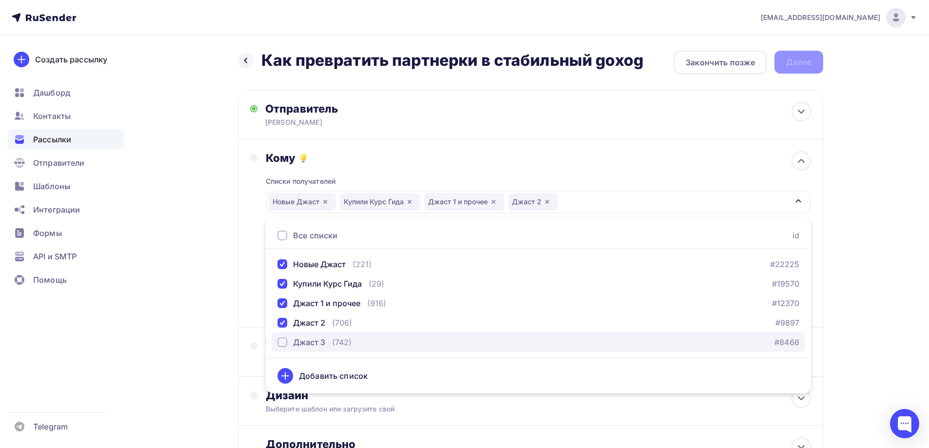
click at [282, 341] on div "button" at bounding box center [283, 343] width 10 height 10
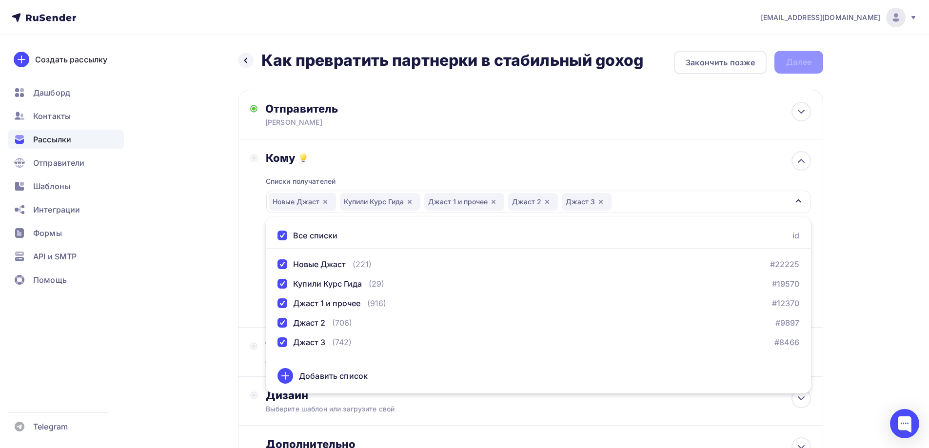
click at [205, 309] on div "Назад Как превратить партнерки в стабильный gохоg Как превратить партнерки в ст…" at bounding box center [465, 286] width 800 height 503
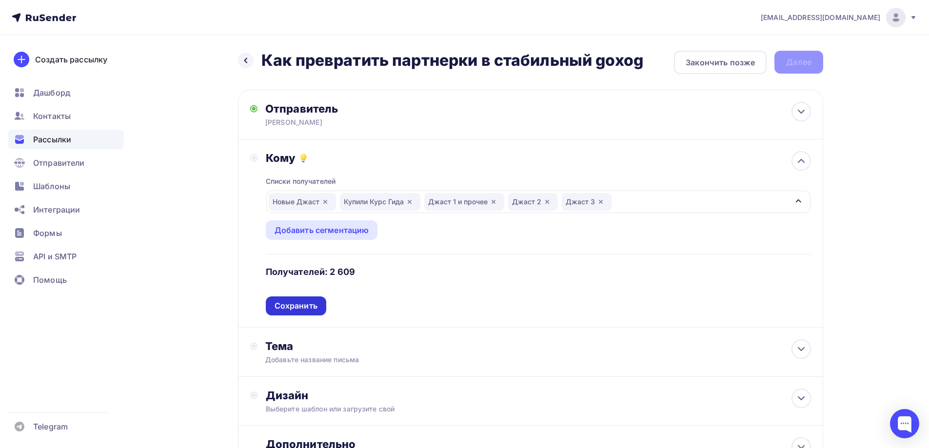
click at [299, 300] on div "Сохранить" at bounding box center [296, 306] width 60 height 19
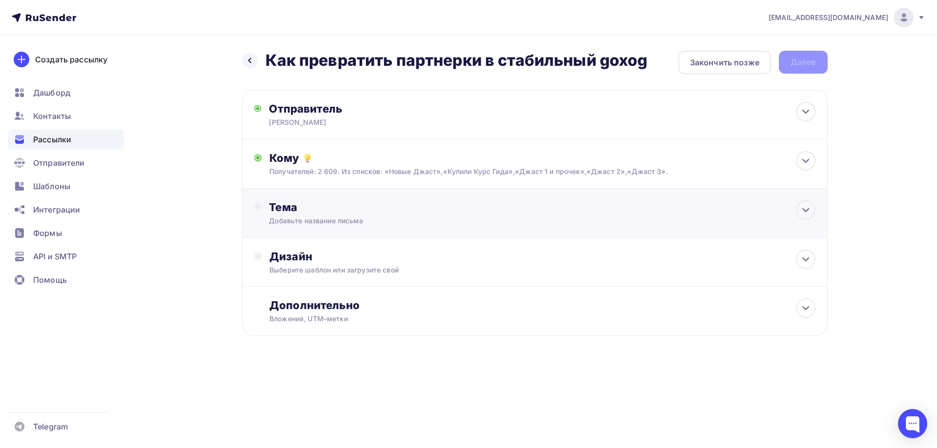
click at [291, 218] on div "Добавьте название письма" at bounding box center [356, 221] width 174 height 10
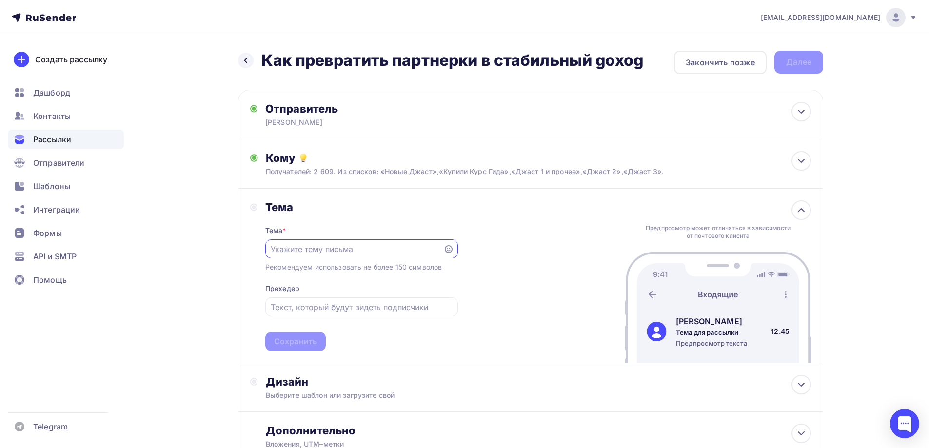
paste input "Как превратить партнерки в стабильный gохоg"
type input "Как превратить партнерки в стабильный gохоg"
click at [292, 342] on div "Сохранить" at bounding box center [295, 341] width 43 height 11
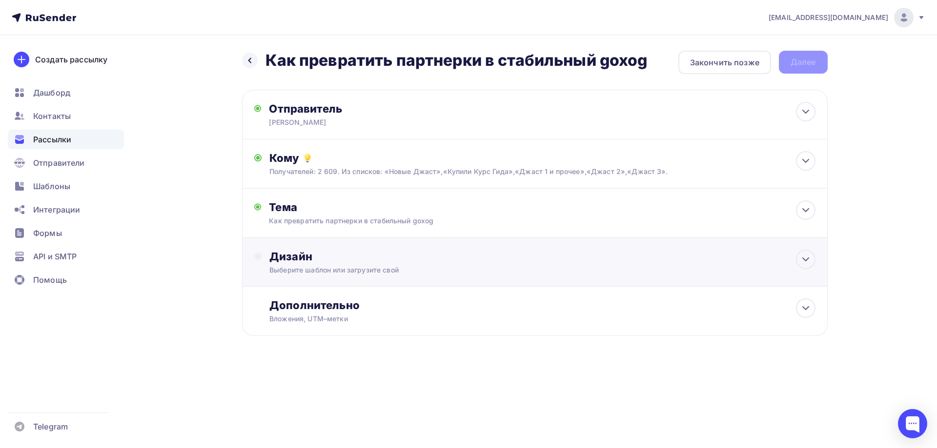
click at [298, 252] on div "Дизайн" at bounding box center [541, 257] width 545 height 14
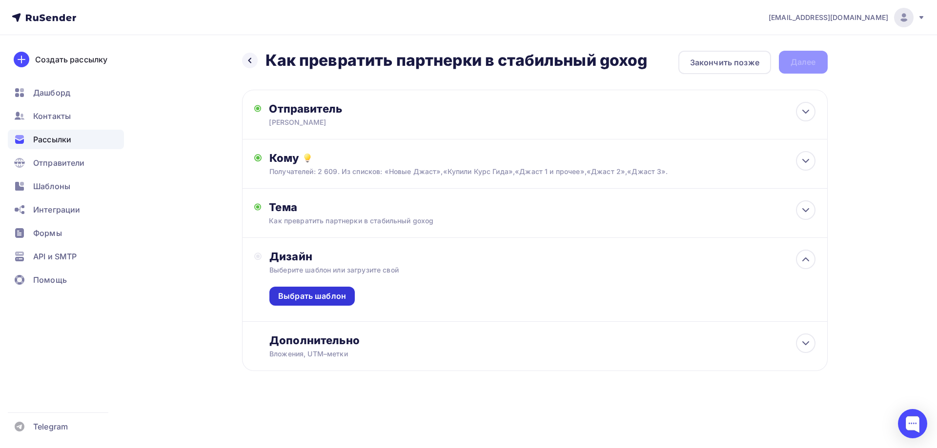
click at [300, 297] on div "Выбрать шаблон" at bounding box center [312, 296] width 68 height 11
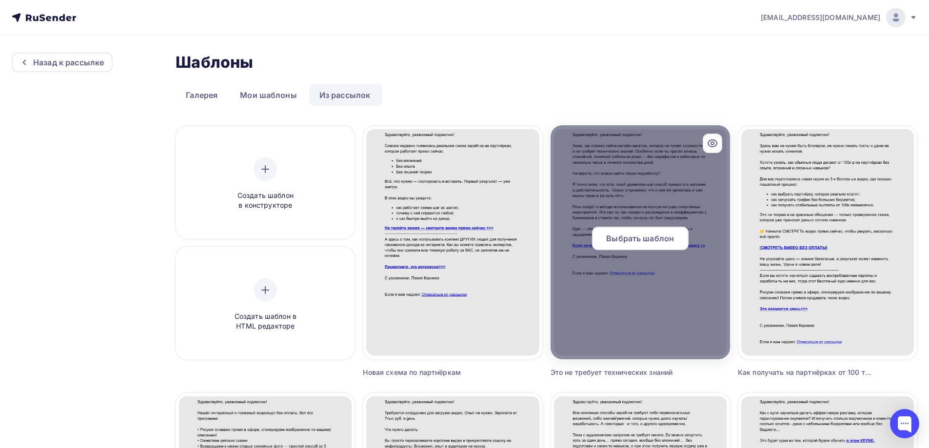
click at [621, 244] on span "Выбрать шаблон" at bounding box center [640, 239] width 68 height 12
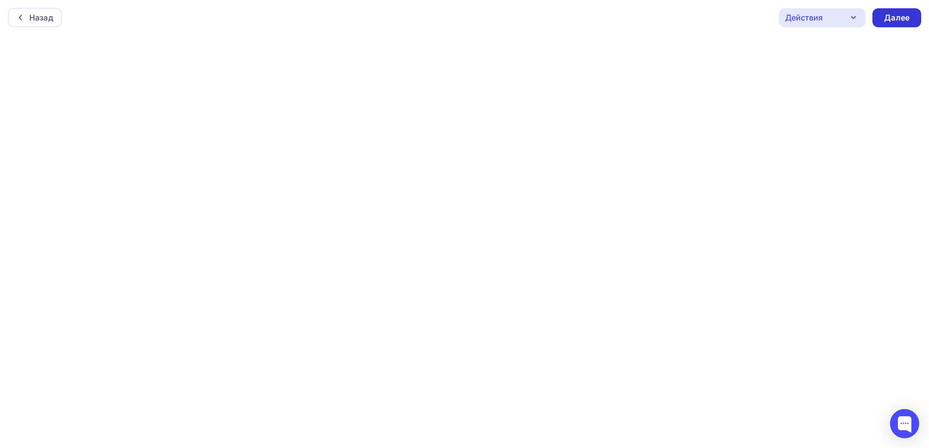
click at [883, 15] on div "Далее" at bounding box center [897, 17] width 49 height 19
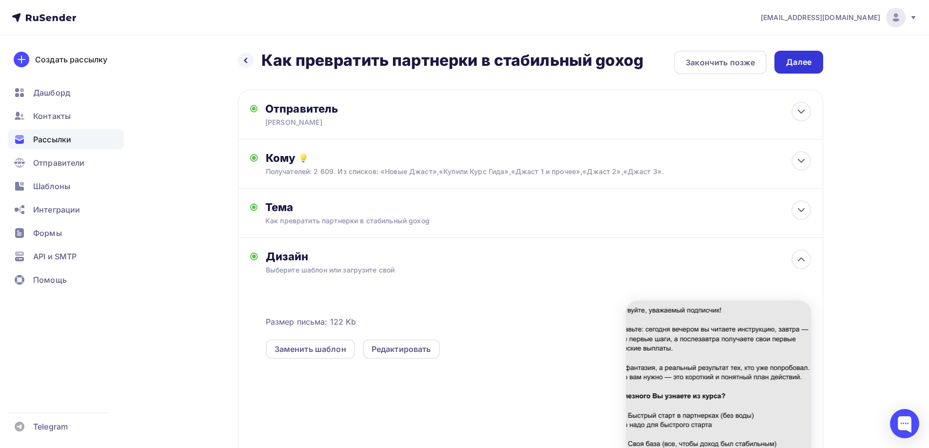
click at [802, 65] on div "Далее" at bounding box center [798, 62] width 25 height 11
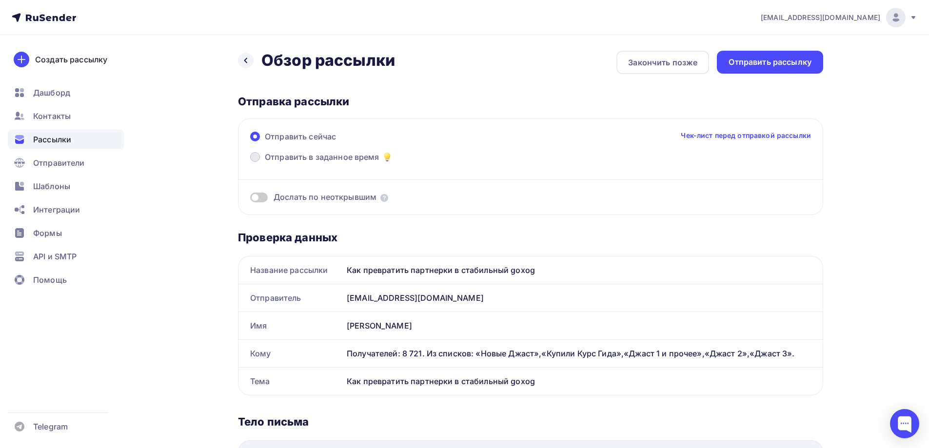
click at [257, 155] on span at bounding box center [255, 157] width 10 height 10
click at [265, 163] on input "Отправить в заданное время" at bounding box center [265, 163] width 0 height 0
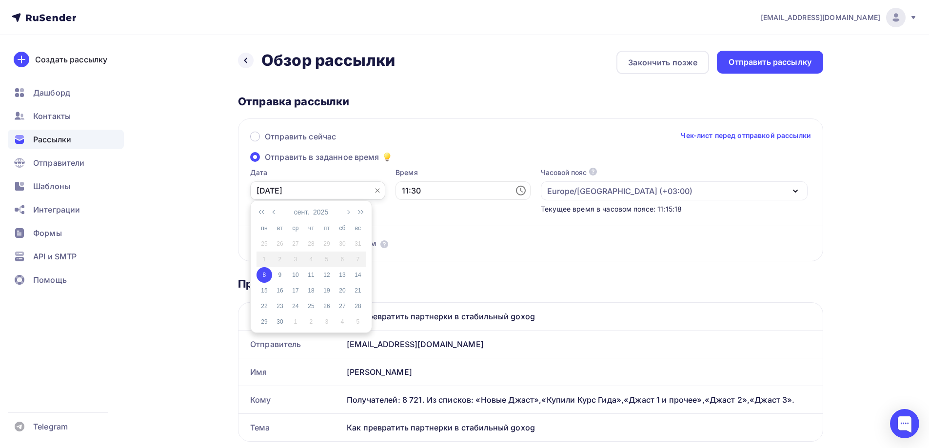
click at [278, 190] on input "[DATE]" at bounding box center [317, 190] width 135 height 19
click at [265, 279] on div "8" at bounding box center [265, 275] width 16 height 9
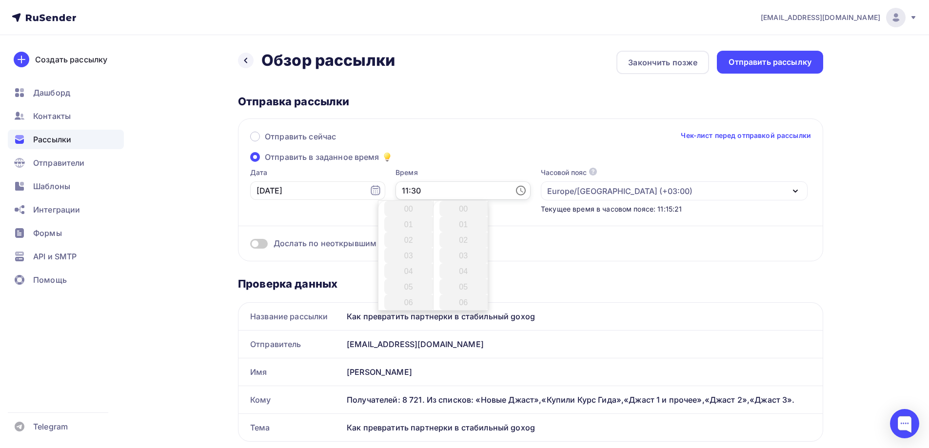
click at [412, 189] on input "11:30" at bounding box center [463, 190] width 135 height 19
click at [403, 268] on li "21" at bounding box center [409, 268] width 50 height 16
type input "21:30"
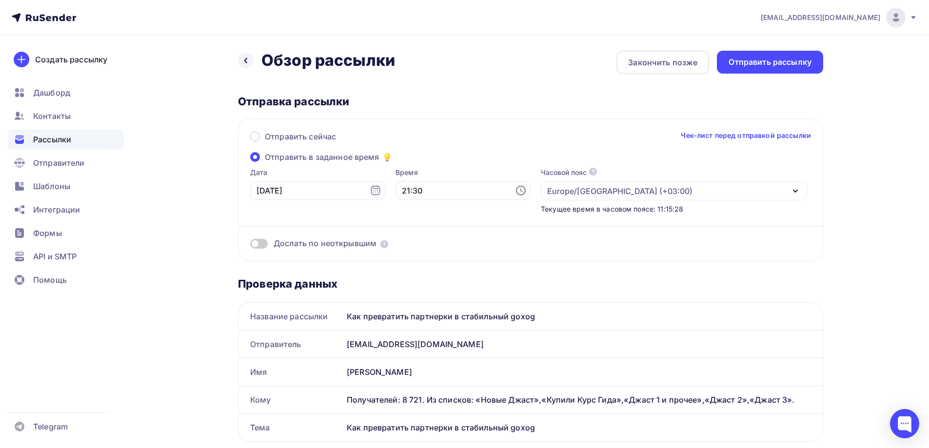
click at [529, 235] on div "Дослать по неоткрывшим" at bounding box center [530, 231] width 561 height 35
click at [263, 244] on span at bounding box center [259, 244] width 18 height 10
click at [250, 245] on input "checkbox" at bounding box center [250, 245] width 0 height 0
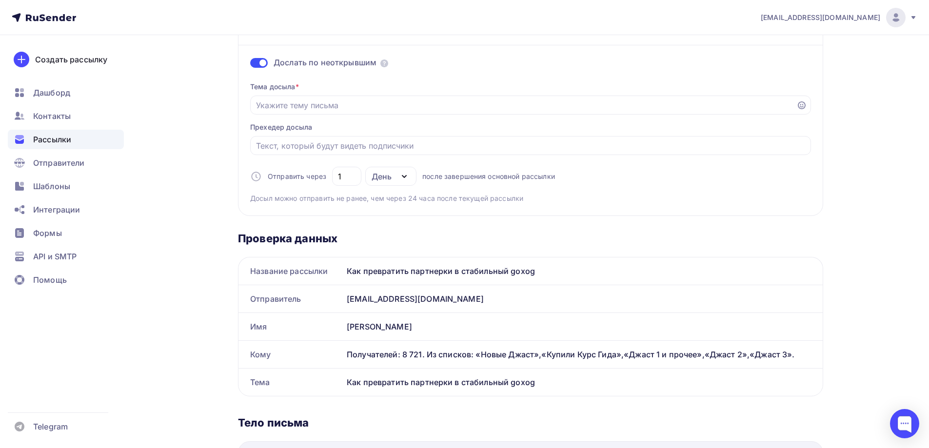
scroll to position [195, 0]
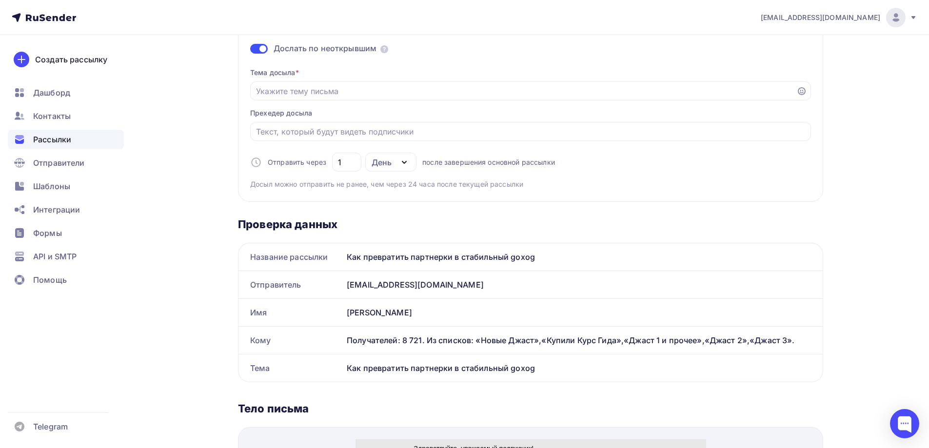
drag, startPoint x: 540, startPoint y: 258, endPoint x: 344, endPoint y: 258, distance: 195.1
click at [344, 258] on div "Как превратить партнерки в стабильный gохоg" at bounding box center [583, 256] width 480 height 27
copy div "Как превратить партнерки в стабильный gохоg"
paste input "Как превратить партнерки в стабильный gохоg"
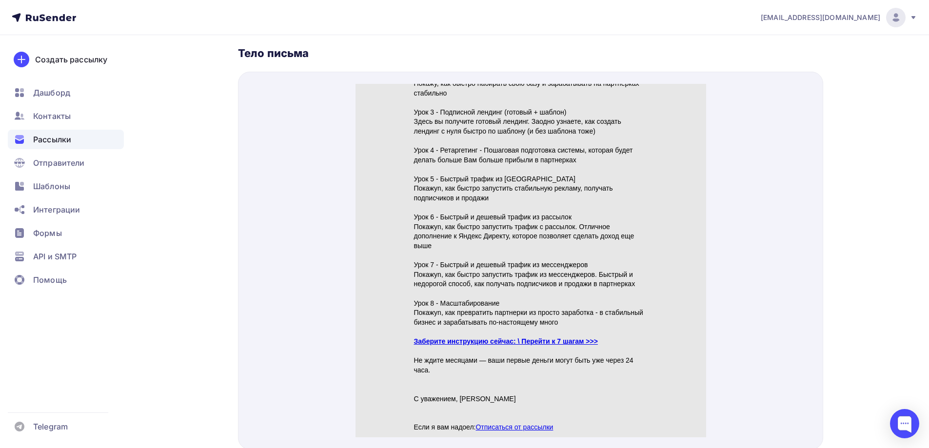
scroll to position [585, 0]
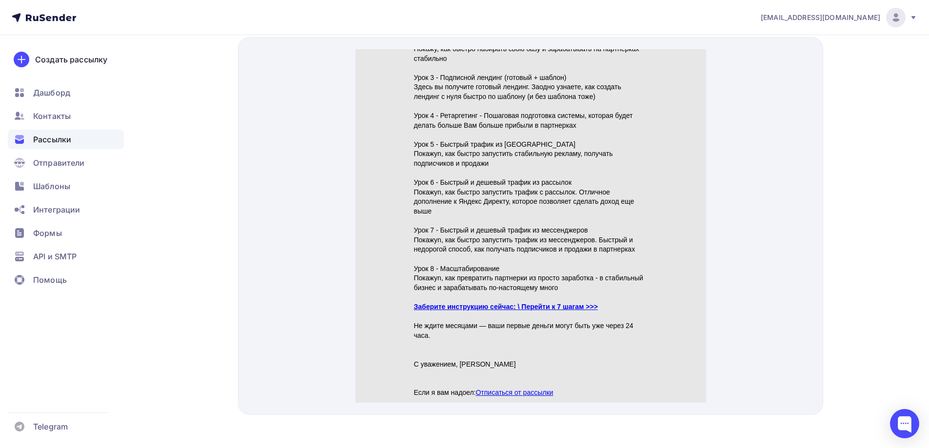
type input "Как превратить партнерки в стабильный gохоg"
click at [502, 295] on link "Заберите инструкцию сейчас: \ Перейти к 7 шагам >>>" at bounding box center [506, 295] width 184 height 8
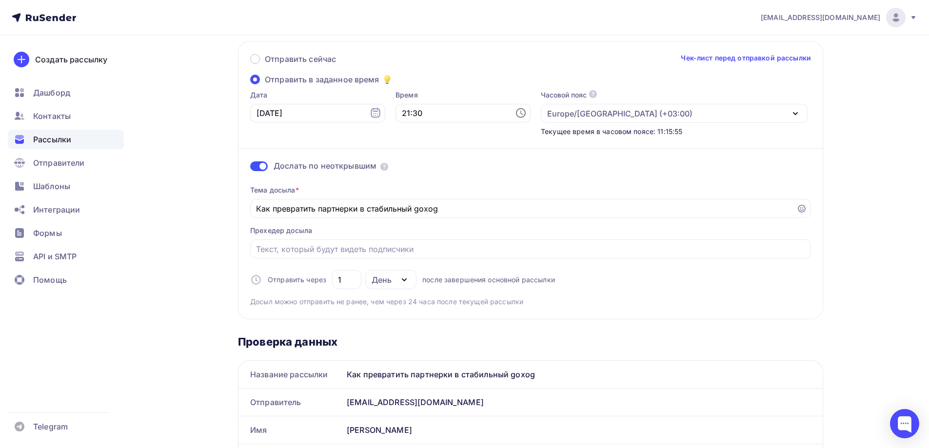
scroll to position [0, 0]
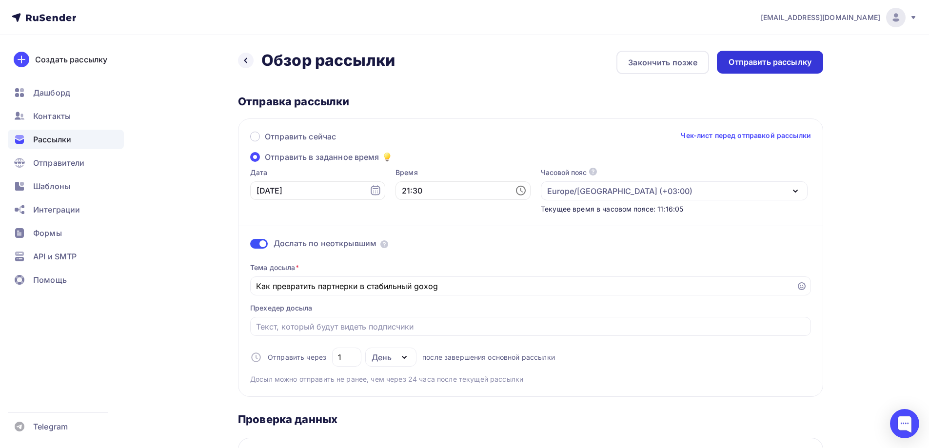
click at [752, 61] on div "Отправить рассылку" at bounding box center [770, 62] width 83 height 11
